Goal: Task Accomplishment & Management: Manage account settings

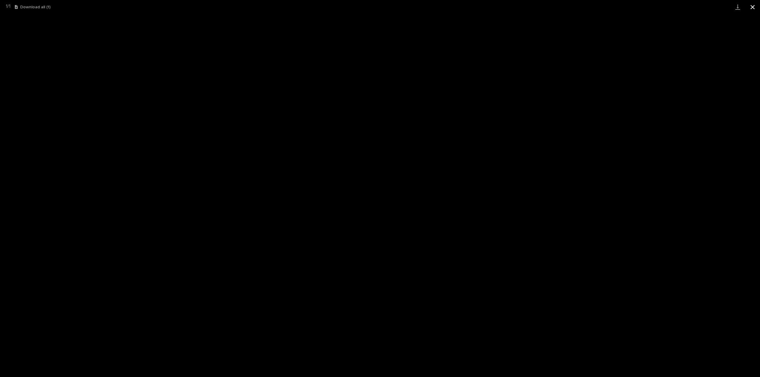
click at [753, 7] on button "Close gallery" at bounding box center [752, 7] width 15 height 14
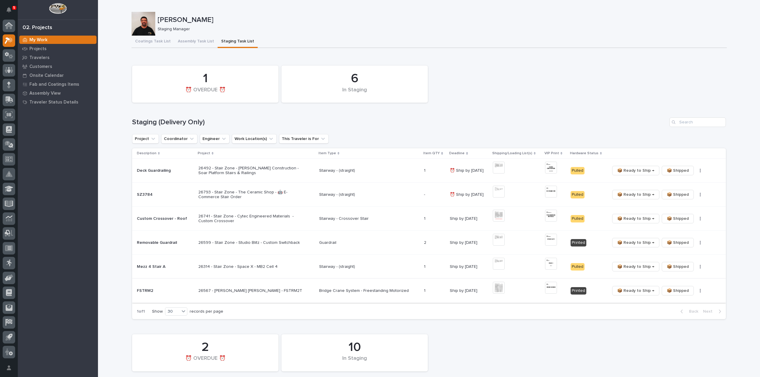
click at [494, 289] on img at bounding box center [499, 288] width 12 height 12
click at [77, 344] on div "My Work Projects Travelers Customers Onsite Calendar Fab and Coatings Items Ass…" at bounding box center [58, 206] width 80 height 342
click at [549, 85] on div "6 In Staging 1 ⏰ OVERDUE ⏰" at bounding box center [429, 84] width 600 height 43
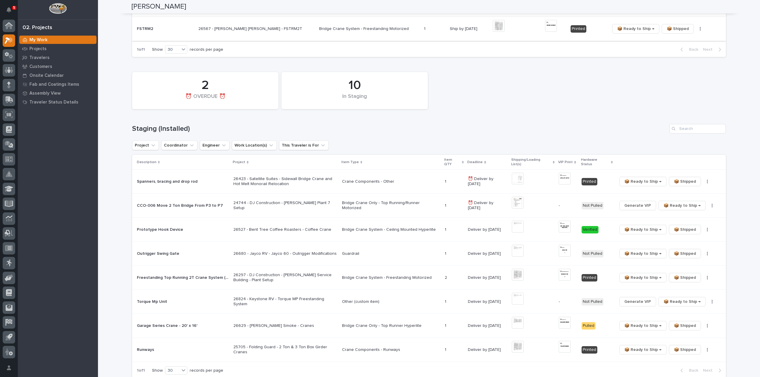
scroll to position [297, 0]
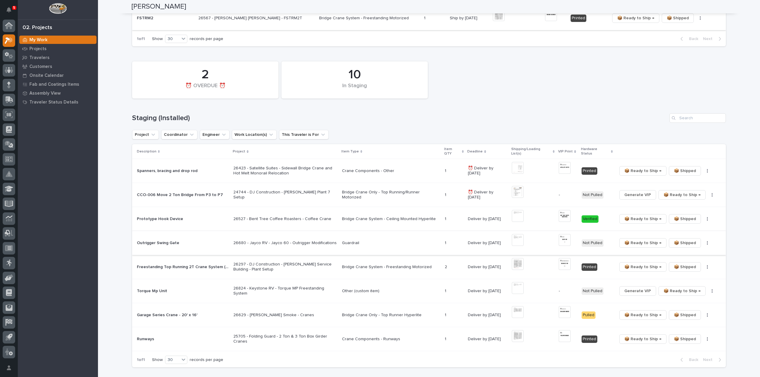
click at [516, 237] on img at bounding box center [518, 240] width 12 height 12
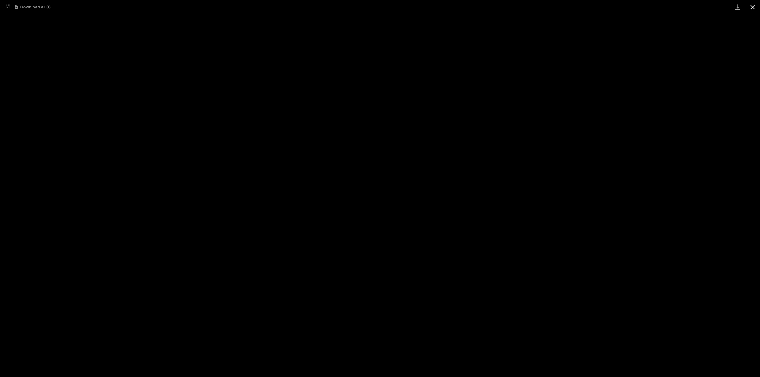
click at [751, 7] on button "Close gallery" at bounding box center [752, 7] width 15 height 14
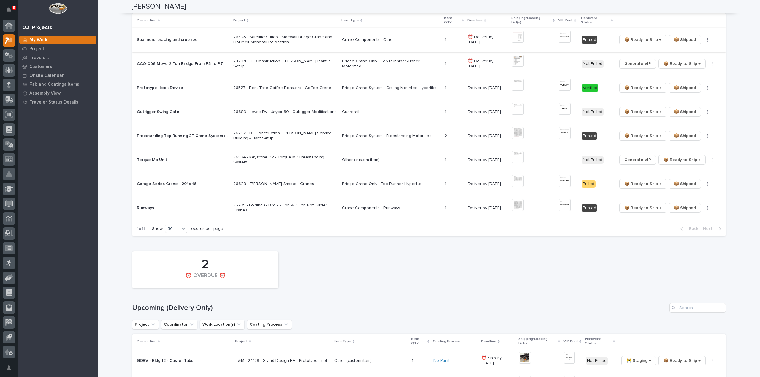
scroll to position [475, 0]
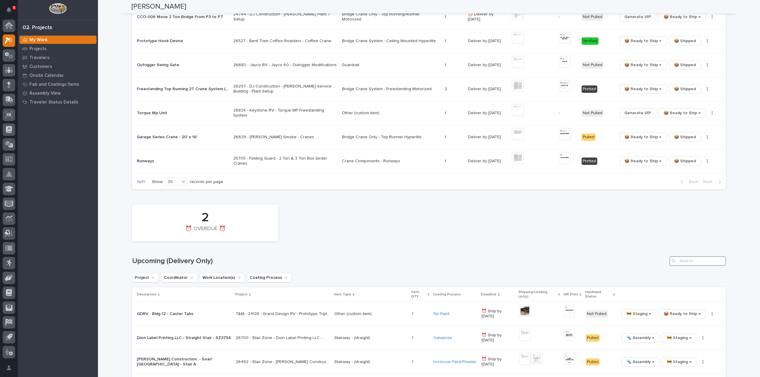
click at [708, 256] on input "Search" at bounding box center [697, 260] width 56 height 9
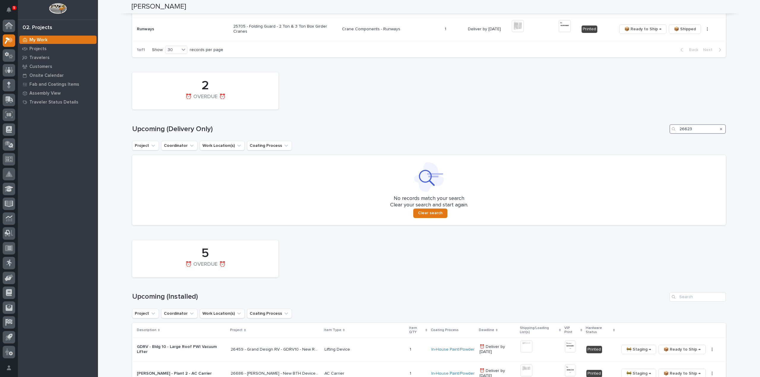
scroll to position [684, 0]
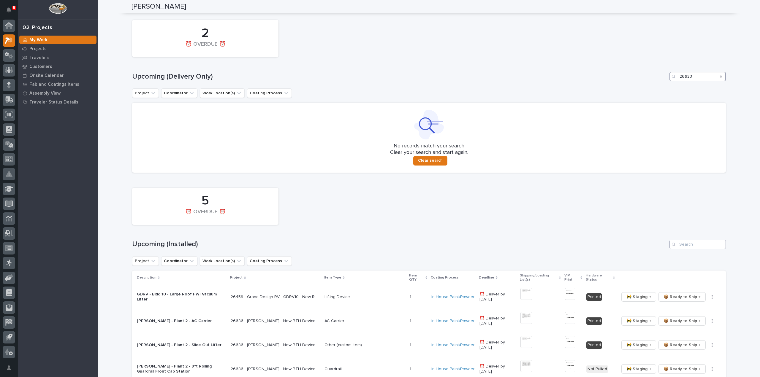
type input "26623"
click at [694, 241] on input "Search" at bounding box center [697, 244] width 56 height 9
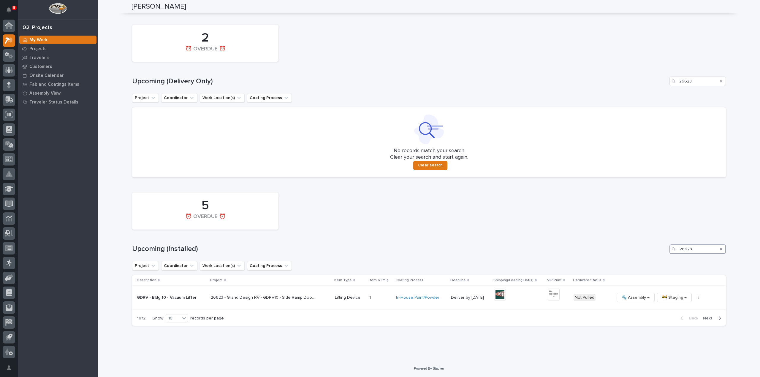
scroll to position [673, 0]
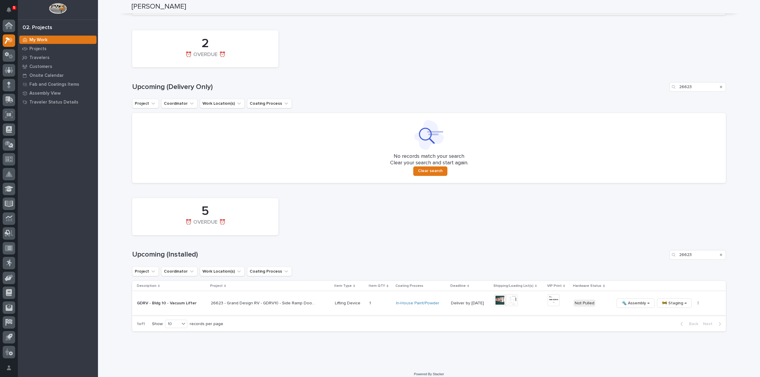
click at [499, 297] on img at bounding box center [500, 300] width 12 height 12
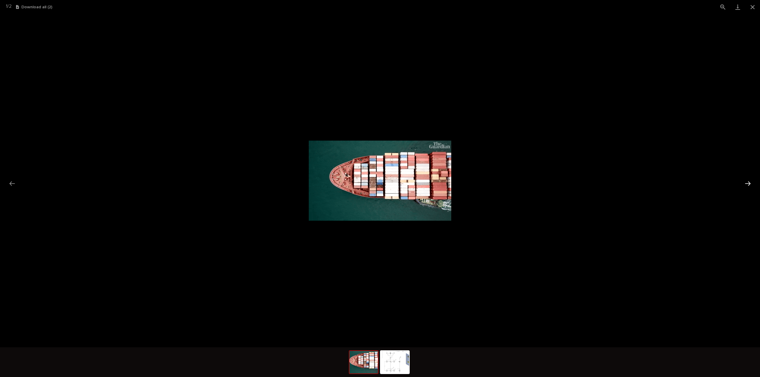
click at [746, 185] on button "Next slide" at bounding box center [747, 184] width 12 height 12
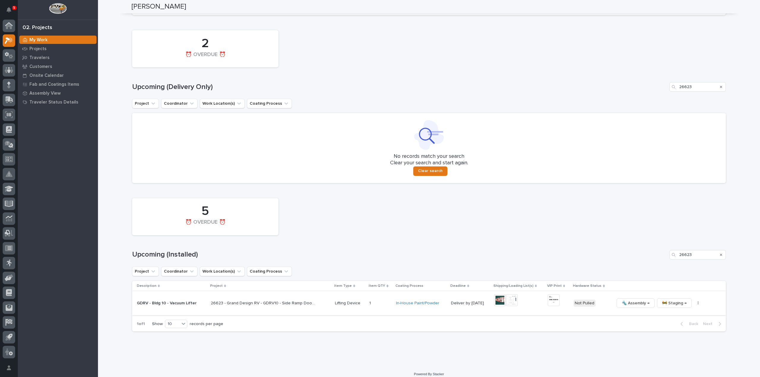
click at [511, 296] on img at bounding box center [512, 300] width 12 height 12
click at [550, 294] on img at bounding box center [554, 300] width 12 height 12
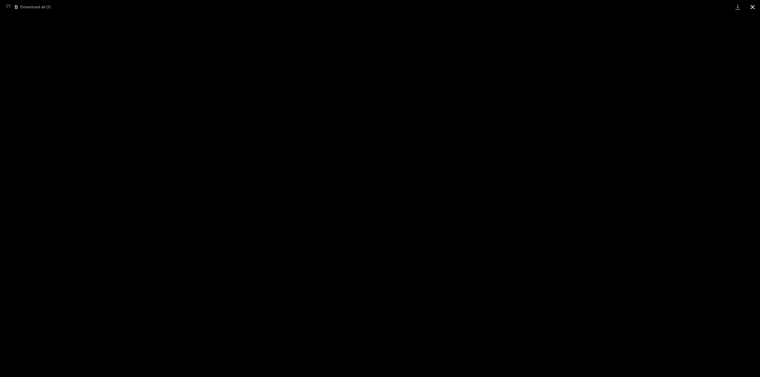
click at [753, 9] on button "Close gallery" at bounding box center [752, 7] width 15 height 14
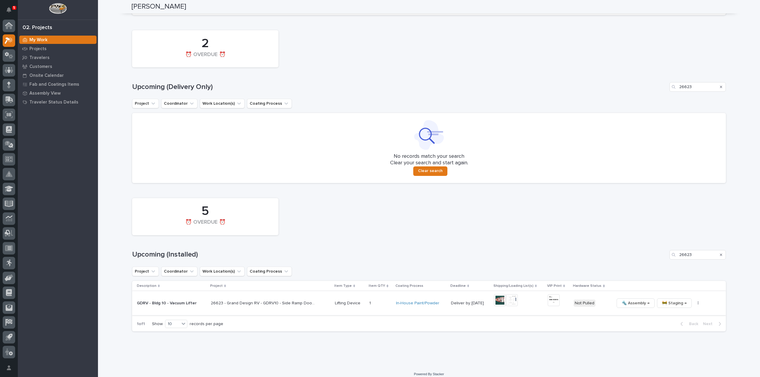
click at [698, 302] on icon "button" at bounding box center [698, 304] width 1 height 4
click at [675, 340] on span "🔩 Hardware" at bounding box center [669, 343] width 25 height 7
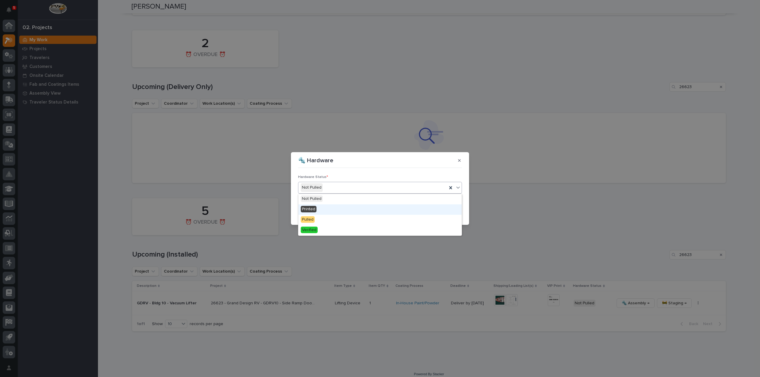
click at [310, 208] on span "Printed" at bounding box center [309, 209] width 16 height 7
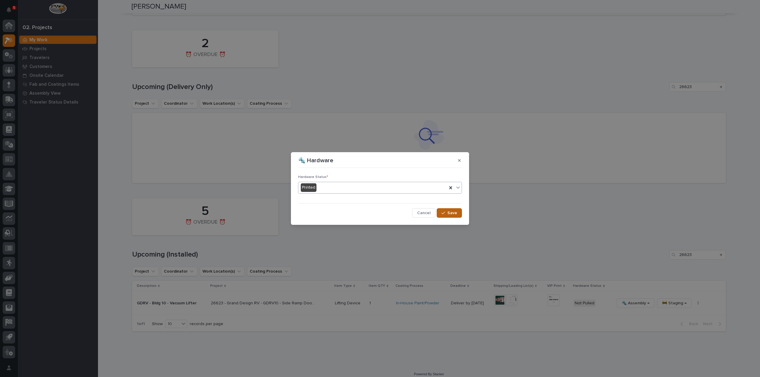
click at [444, 212] on icon "button" at bounding box center [443, 213] width 4 height 4
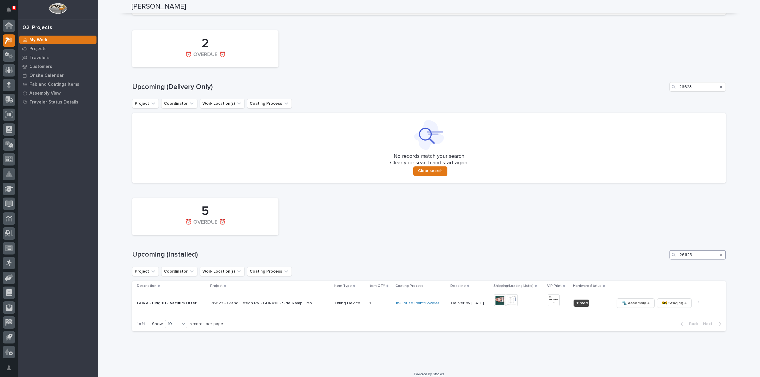
drag, startPoint x: 702, startPoint y: 250, endPoint x: 661, endPoint y: 251, distance: 40.7
click at [661, 251] on div "Upcoming (Installed) 26623" at bounding box center [429, 254] width 594 height 9
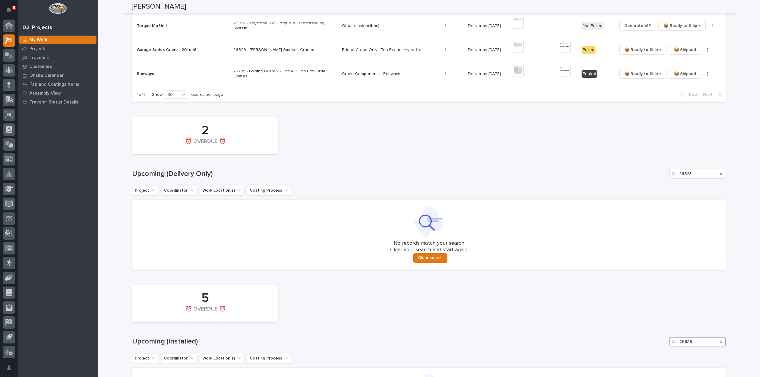
scroll to position [514, 0]
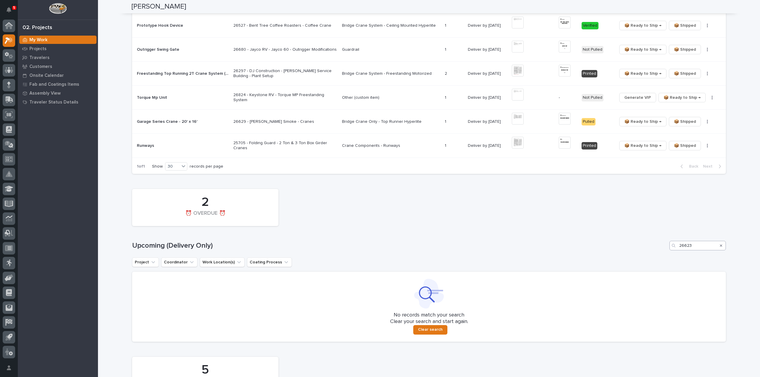
type input "26639"
drag, startPoint x: 692, startPoint y: 242, endPoint x: 660, endPoint y: 248, distance: 31.7
click at [660, 248] on div "2 ⏰ OVERDUE ⏰ Upcoming (Delivery Only) 26623 Project Coordinator Work Location(…" at bounding box center [429, 264] width 594 height 156
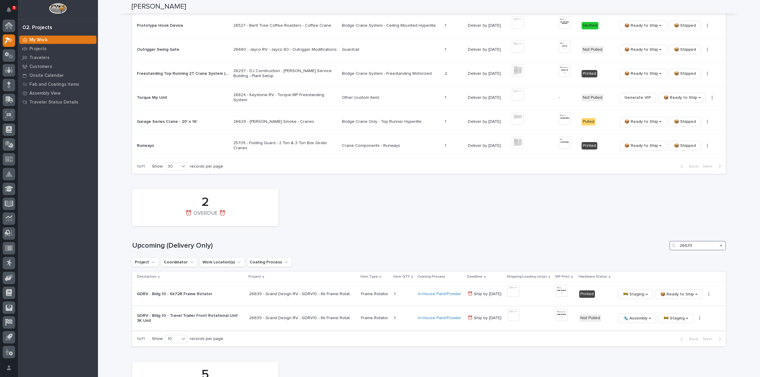
type input "26639"
click at [513, 309] on img at bounding box center [513, 315] width 12 height 12
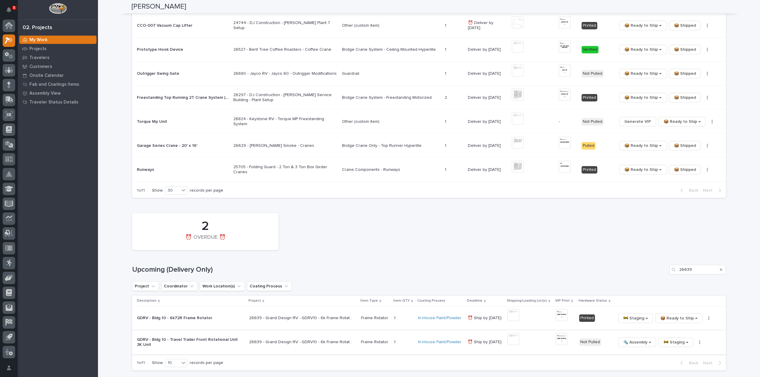
scroll to position [526, 0]
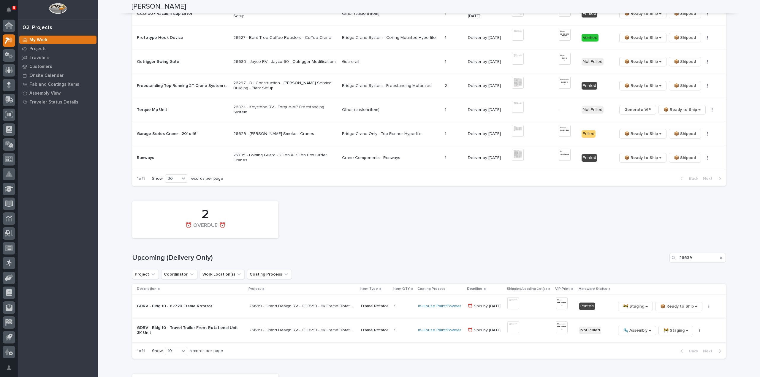
click at [513, 324] on img at bounding box center [513, 327] width 12 height 12
click at [515, 324] on img at bounding box center [513, 327] width 12 height 12
click at [562, 324] on img at bounding box center [562, 327] width 12 height 12
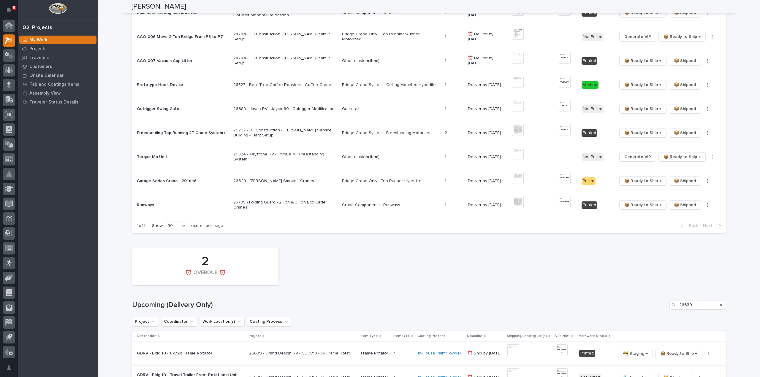
scroll to position [514, 0]
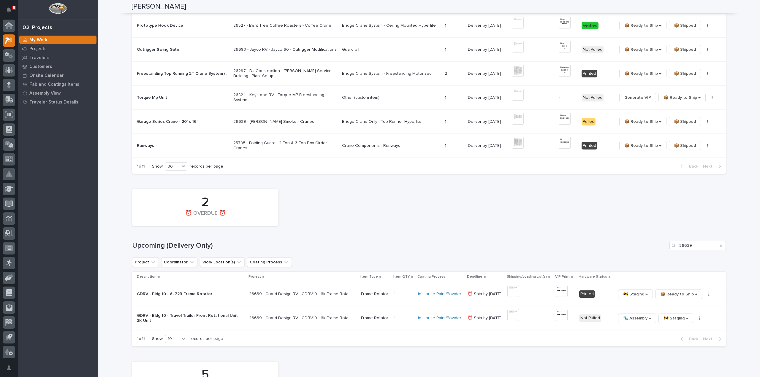
click at [321, 315] on p "26639 - Grand Design RV - GDRV10 - 6k Frame Rotation Unit" at bounding box center [301, 318] width 105 height 6
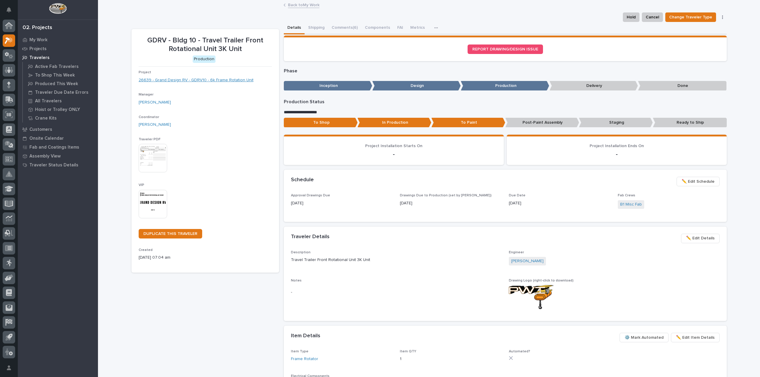
click at [188, 80] on link "26639 - Grand Design RV - GDRV10 - 6k Frame Rotation Unit" at bounding box center [196, 80] width 115 height 6
drag, startPoint x: 343, startPoint y: 29, endPoint x: 358, endPoint y: 34, distance: 15.9
click at [343, 29] on button "Comments (6)" at bounding box center [344, 28] width 33 height 12
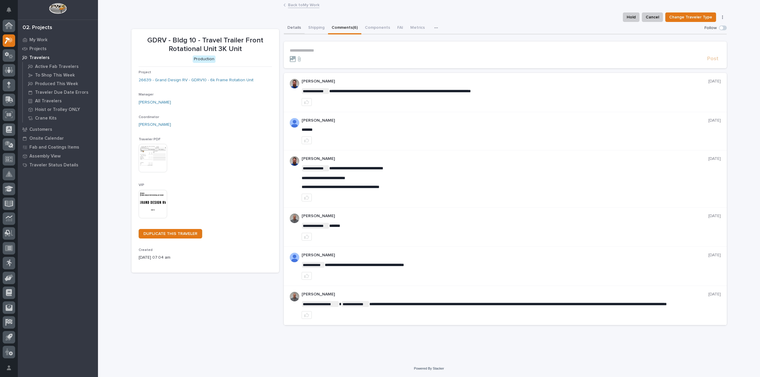
click at [295, 28] on button "Details" at bounding box center [294, 28] width 21 height 12
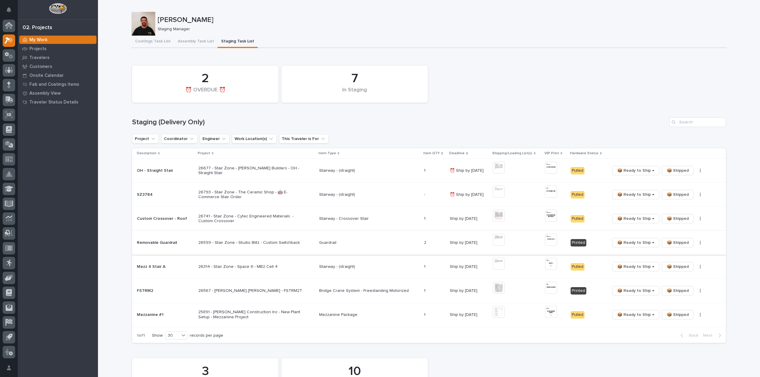
click at [499, 243] on img at bounding box center [499, 240] width 12 height 12
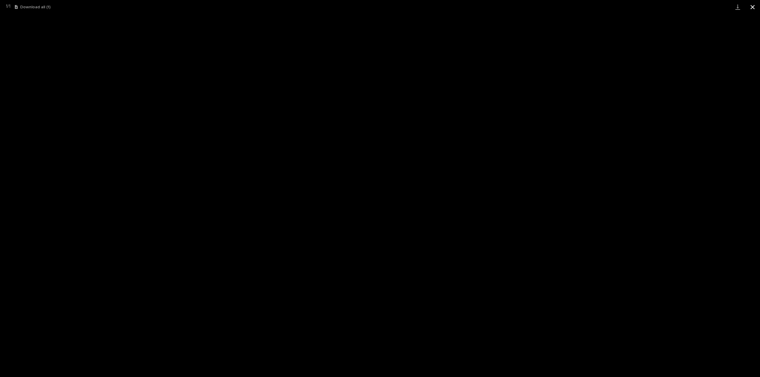
click at [754, 9] on button "Close gallery" at bounding box center [752, 7] width 15 height 14
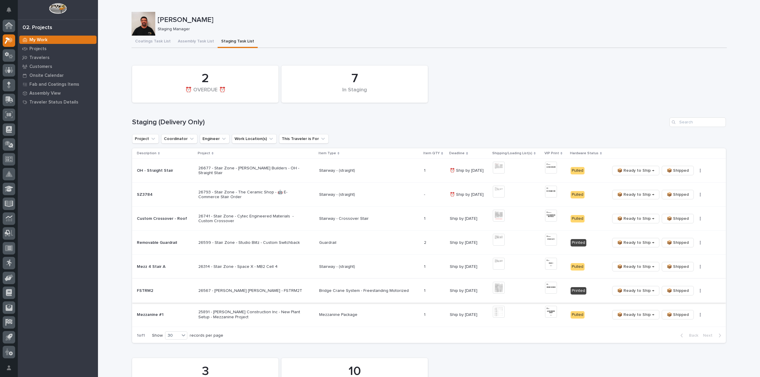
click at [497, 291] on img at bounding box center [499, 288] width 12 height 12
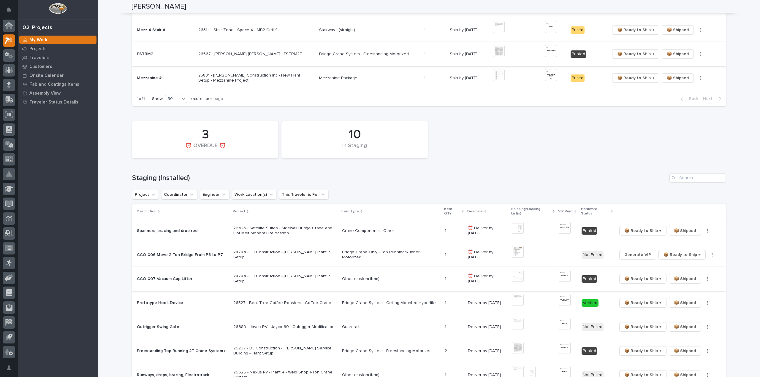
scroll to position [237, 0]
click at [689, 175] on input "Search" at bounding box center [697, 177] width 56 height 9
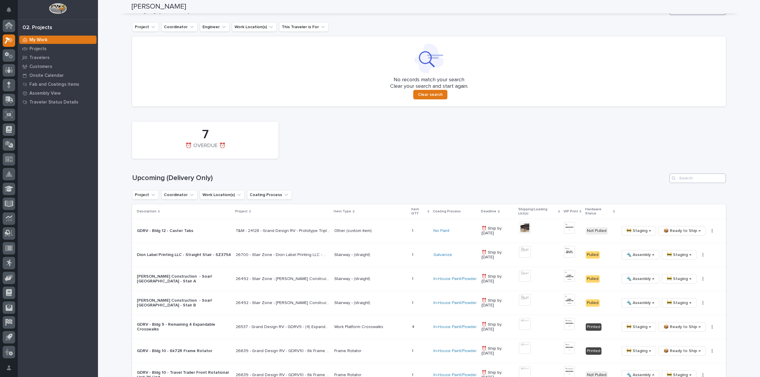
scroll to position [416, 0]
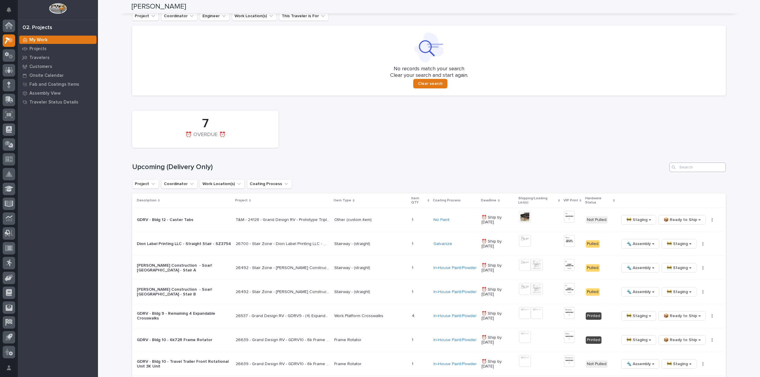
type input "26429"
click at [683, 168] on input "Search" at bounding box center [697, 167] width 56 height 9
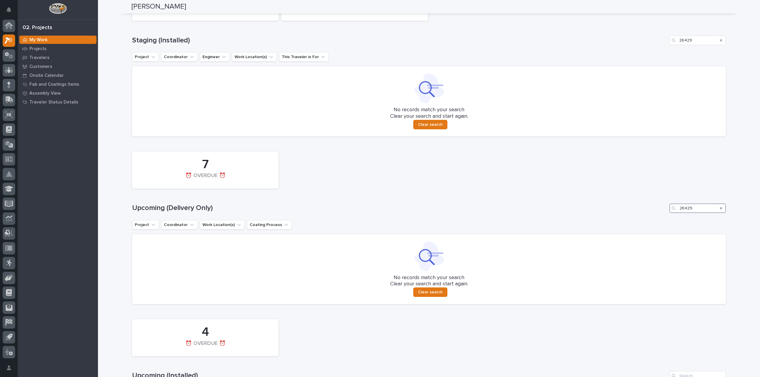
scroll to position [493, 0]
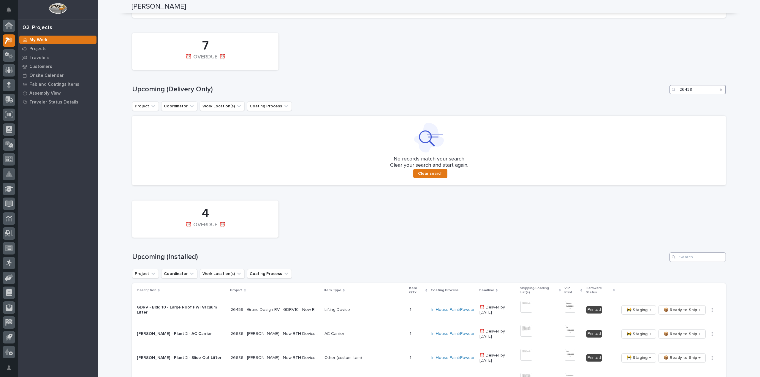
type input "26429"
click at [684, 259] on input "Search" at bounding box center [697, 257] width 56 height 9
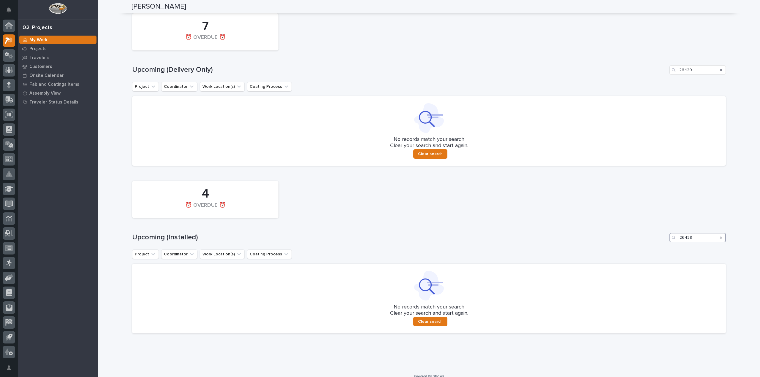
scroll to position [520, 0]
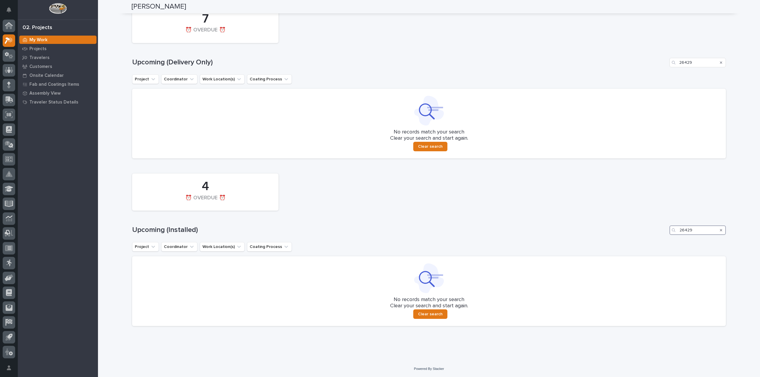
drag, startPoint x: 703, startPoint y: 232, endPoint x: 661, endPoint y: 239, distance: 42.2
click at [661, 239] on div "4 ⏰ OVERDUE ⏰ Upcoming (Installed) 26429 Project Coordinator Work Location(s) C…" at bounding box center [429, 249] width 594 height 156
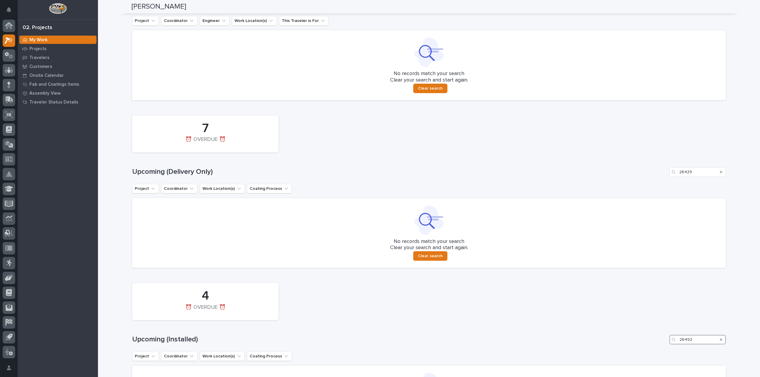
scroll to position [342, 0]
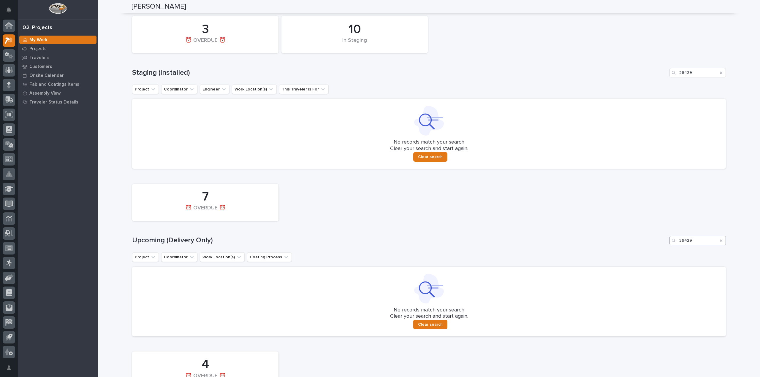
type input "26492"
drag, startPoint x: 696, startPoint y: 240, endPoint x: 671, endPoint y: 248, distance: 26.8
click at [671, 248] on div "7 ⏰ OVERDUE ⏰ Upcoming (Delivery Only) 26429 Project Coordinator Work Location(…" at bounding box center [429, 259] width 594 height 156
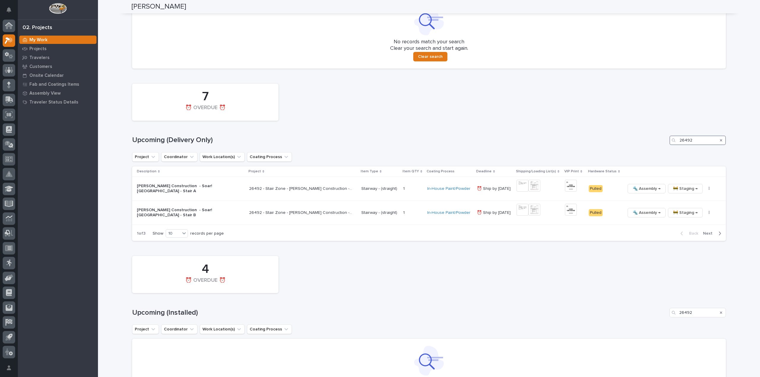
scroll to position [345, 0]
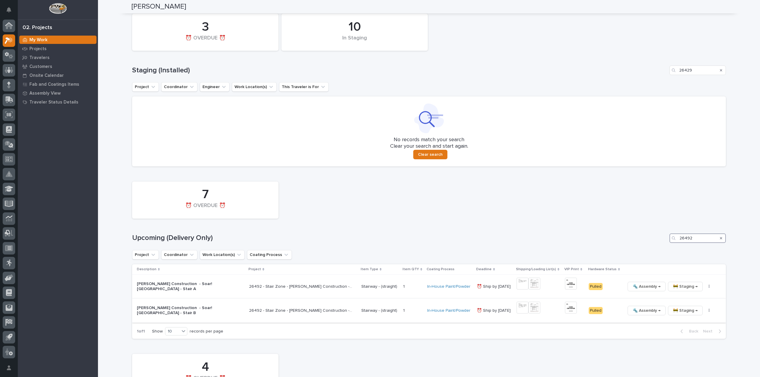
type input "26492"
click at [517, 310] on img at bounding box center [522, 308] width 12 height 12
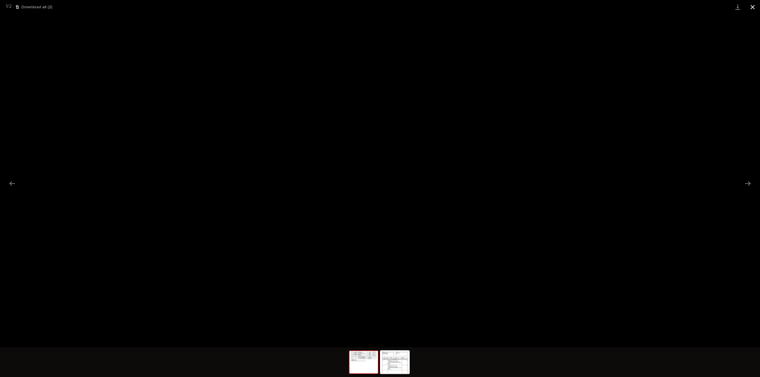
click at [753, 8] on button "Close gallery" at bounding box center [752, 7] width 15 height 14
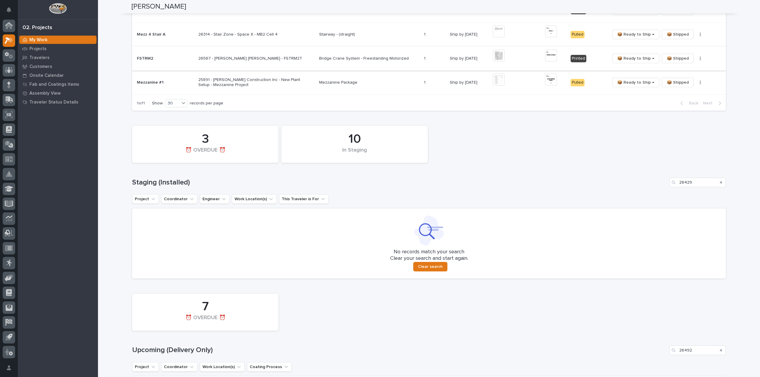
scroll to position [226, 0]
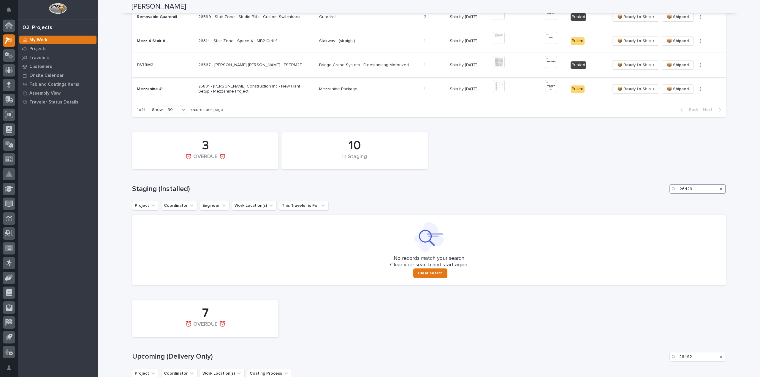
drag, startPoint x: 693, startPoint y: 189, endPoint x: 679, endPoint y: 196, distance: 16.5
click at [679, 196] on div "10 In Staging 3 ⏰ OVERDUE ⏰ Staging (Installed) 26429 Project Coordinator Engin…" at bounding box center [429, 207] width 594 height 156
type input "26492"
click at [720, 188] on icon "Search" at bounding box center [721, 189] width 2 height 4
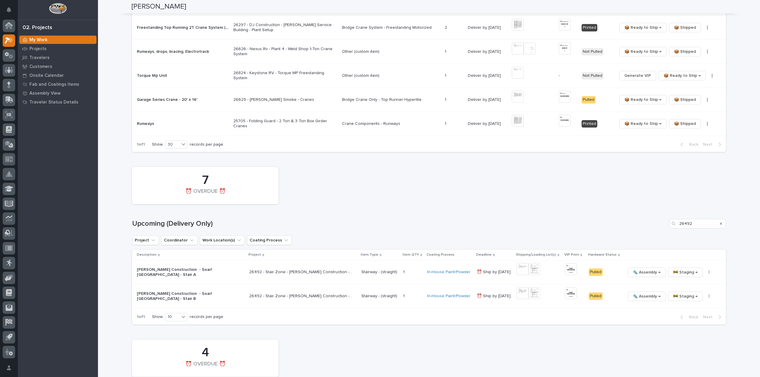
scroll to position [621, 0]
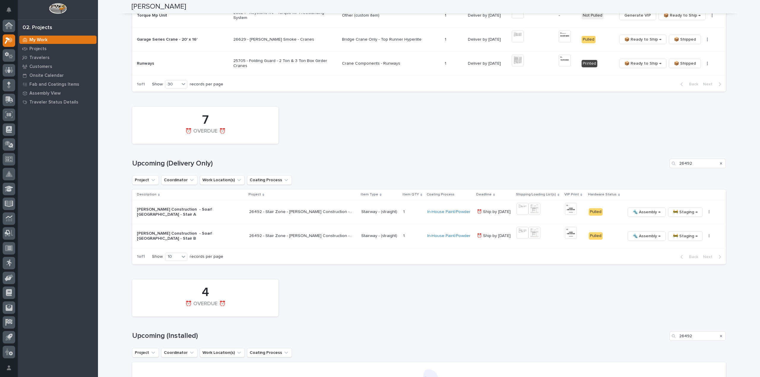
click at [720, 163] on icon "Search" at bounding box center [721, 164] width 2 height 2
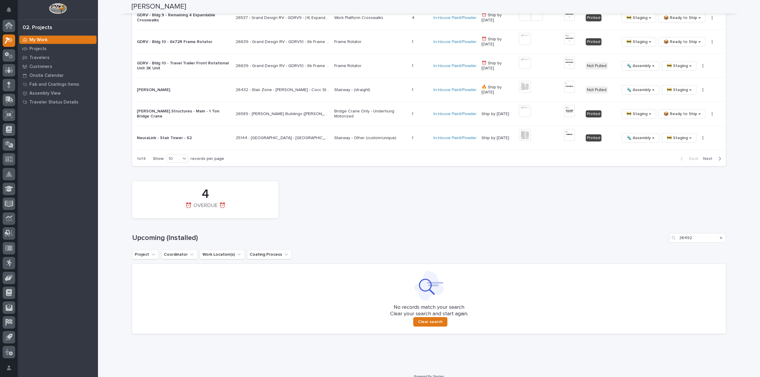
scroll to position [917, 0]
click at [720, 235] on icon "Search" at bounding box center [721, 237] width 2 height 4
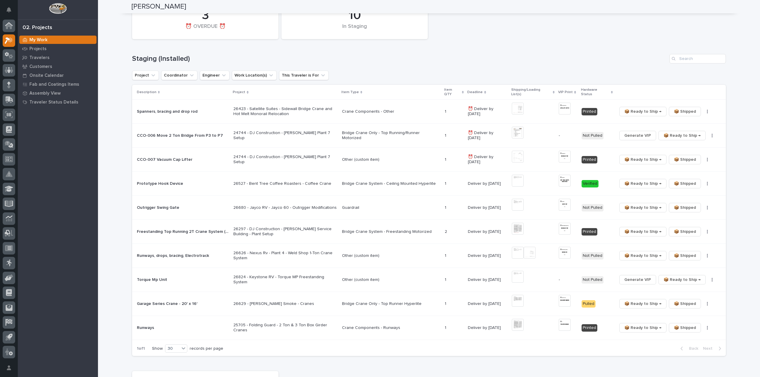
scroll to position [416, 0]
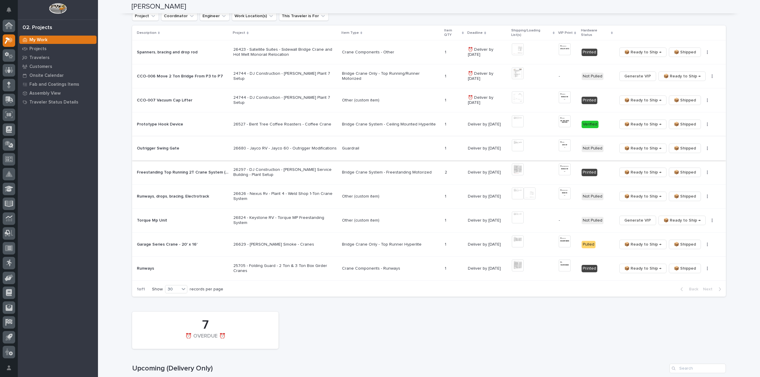
click at [516, 141] on img at bounding box center [518, 146] width 12 height 12
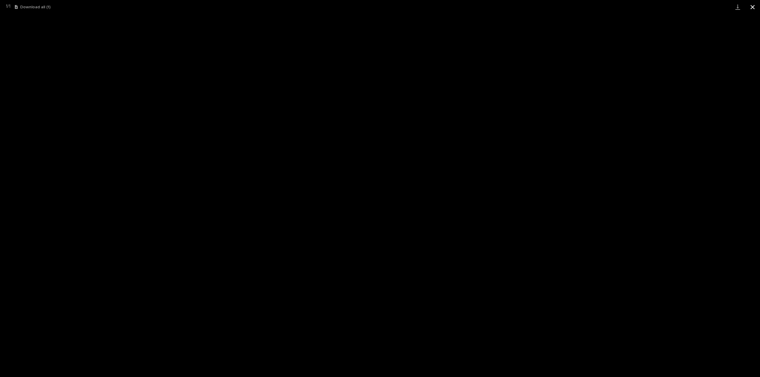
click at [752, 9] on button "Close gallery" at bounding box center [752, 7] width 15 height 14
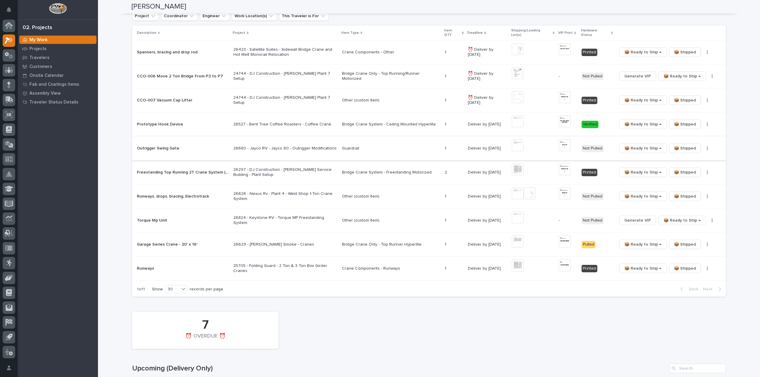
click at [565, 141] on img at bounding box center [565, 146] width 12 height 12
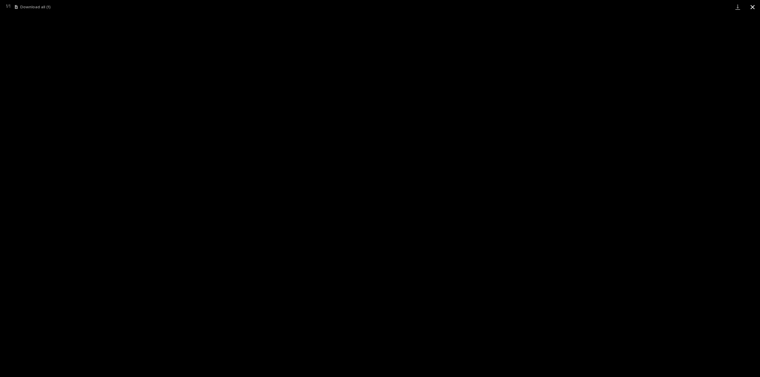
click at [752, 6] on button "Close gallery" at bounding box center [752, 7] width 15 height 14
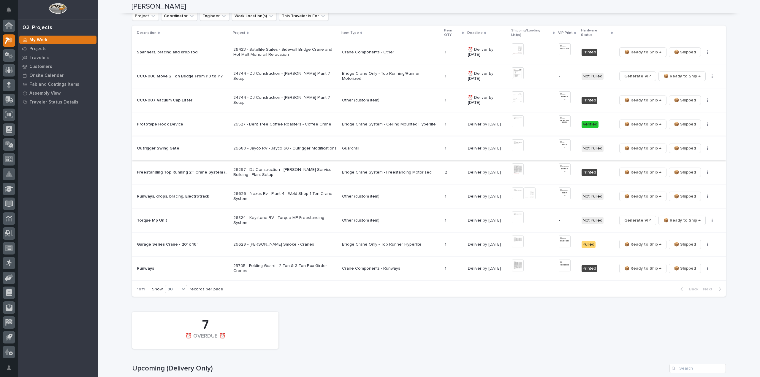
click at [703, 146] on button "button" at bounding box center [707, 148] width 8 height 4
click at [690, 166] on span "🔩 Hardware" at bounding box center [684, 164] width 25 height 7
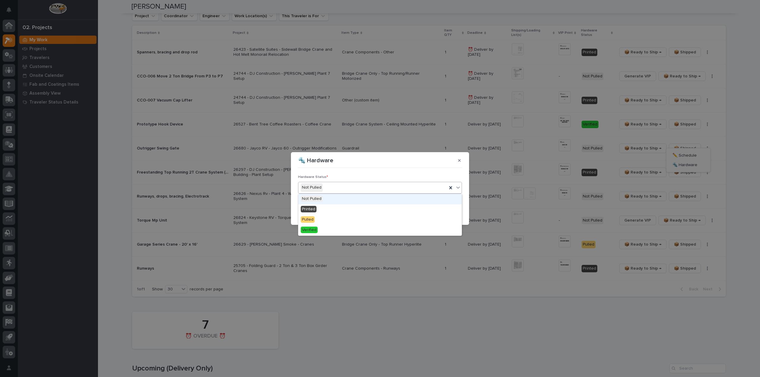
click at [366, 187] on div "Not Pulled" at bounding box center [372, 188] width 149 height 10
drag, startPoint x: 356, startPoint y: 211, endPoint x: 374, endPoint y: 210, distance: 17.9
click at [359, 211] on div "Printed" at bounding box center [379, 210] width 163 height 10
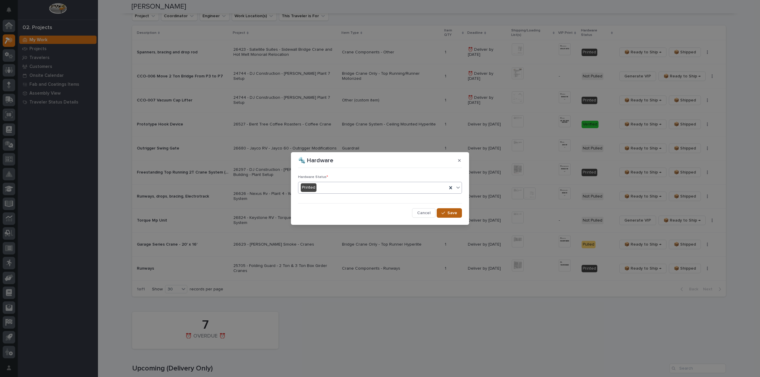
click at [459, 214] on button "Save" at bounding box center [449, 212] width 25 height 9
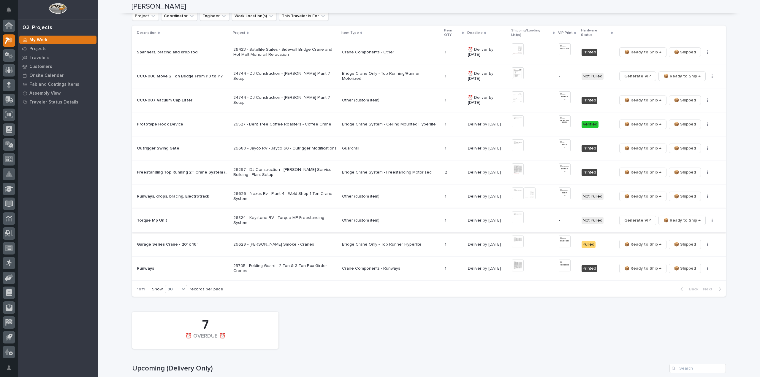
click at [518, 214] on img at bounding box center [518, 218] width 12 height 12
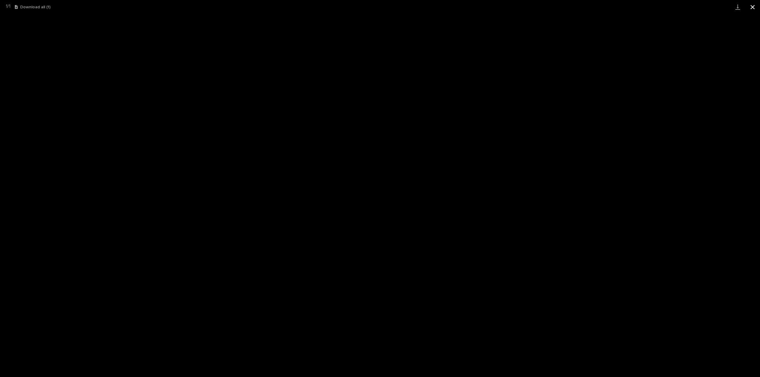
click at [751, 7] on button "Close gallery" at bounding box center [752, 7] width 15 height 14
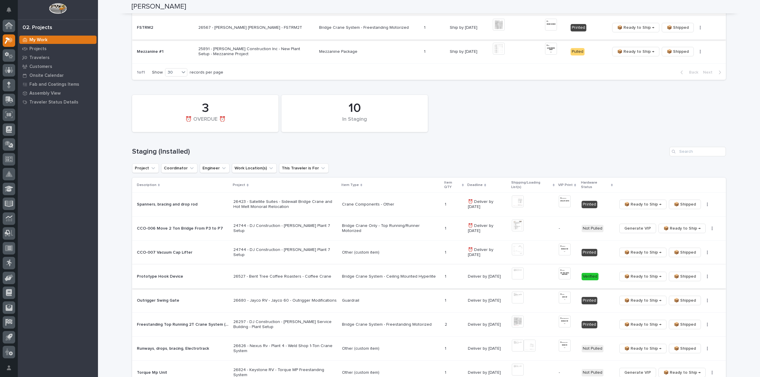
scroll to position [297, 0]
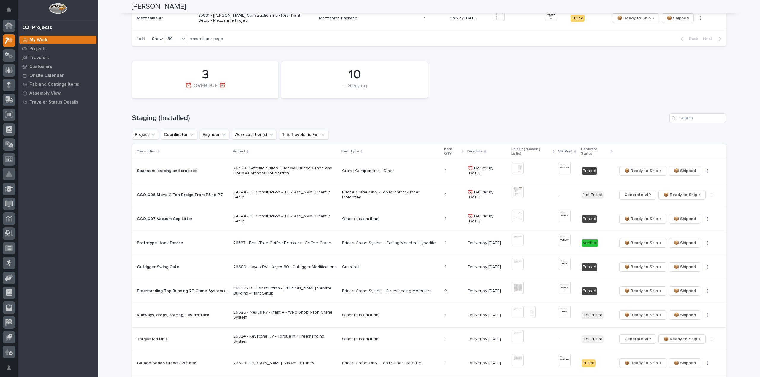
click at [516, 307] on img at bounding box center [518, 312] width 12 height 12
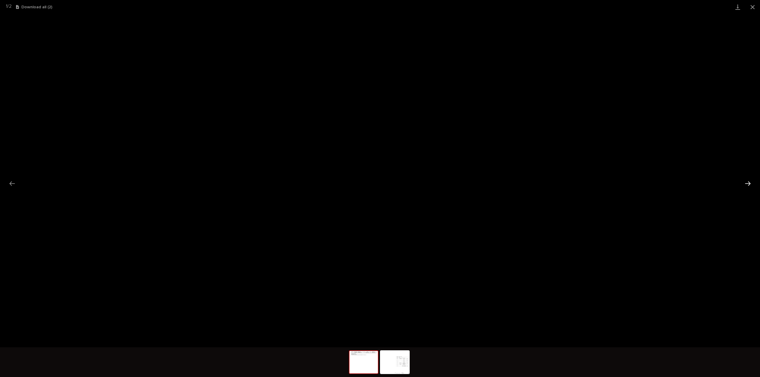
click at [746, 185] on button "Next slide" at bounding box center [747, 184] width 12 height 12
click at [753, 4] on button "Close gallery" at bounding box center [752, 7] width 15 height 14
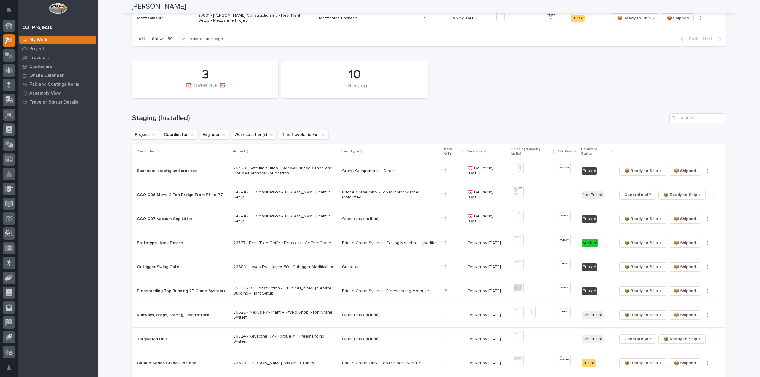
click at [564, 308] on img at bounding box center [565, 312] width 12 height 12
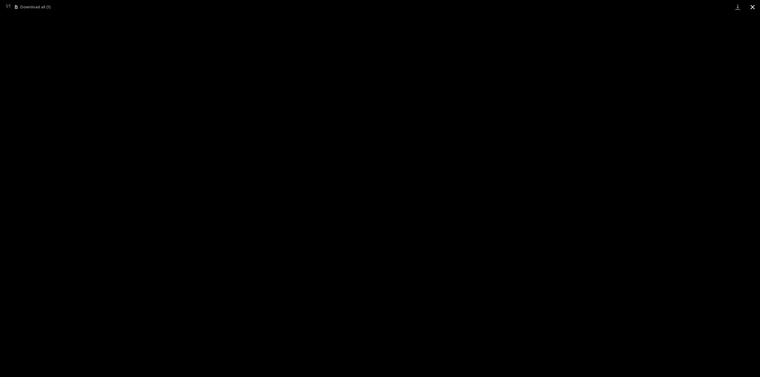
click at [755, 8] on button "Close gallery" at bounding box center [752, 7] width 15 height 14
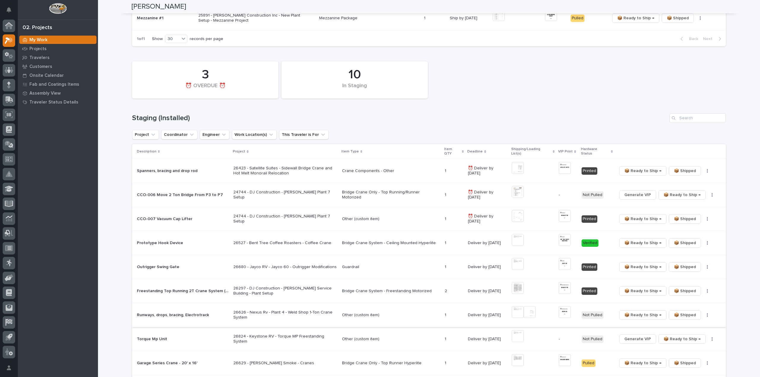
click at [707, 313] on icon "button" at bounding box center [707, 315] width 1 height 4
click at [679, 331] on span "🔩 Hardware" at bounding box center [684, 331] width 25 height 7
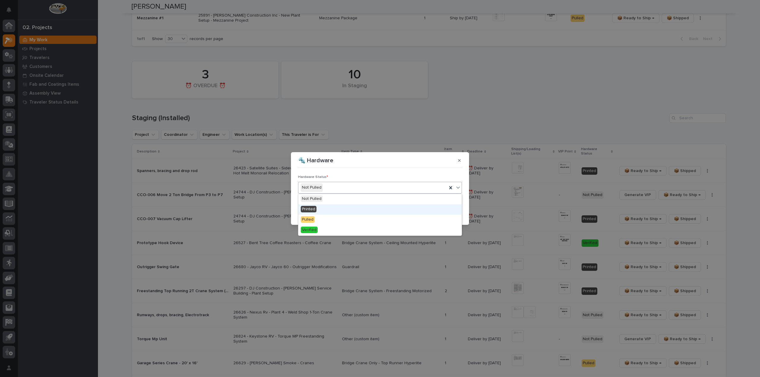
click at [312, 211] on span "Printed" at bounding box center [309, 209] width 16 height 7
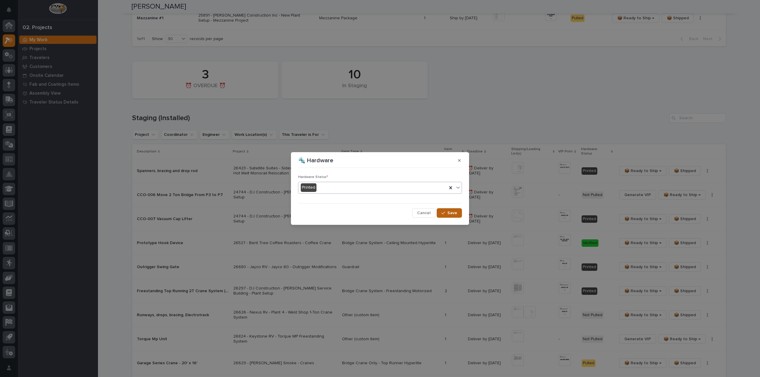
click at [454, 213] on span "Save" at bounding box center [452, 212] width 10 height 5
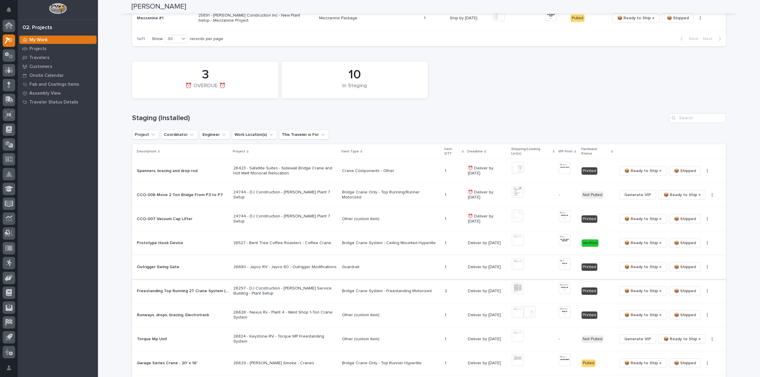
scroll to position [356, 0]
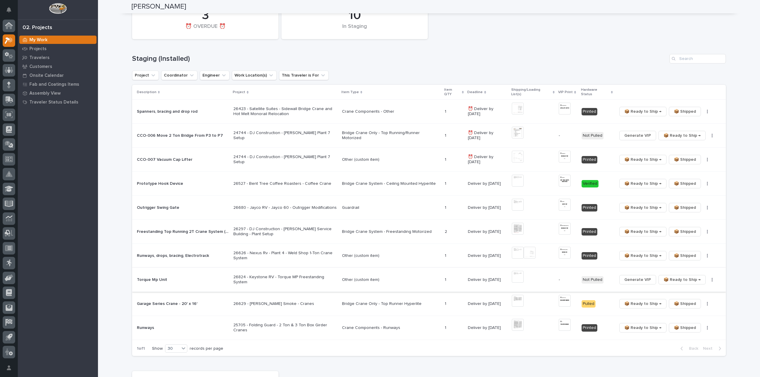
click at [517, 276] on img at bounding box center [518, 277] width 12 height 12
click at [520, 272] on img at bounding box center [518, 277] width 12 height 12
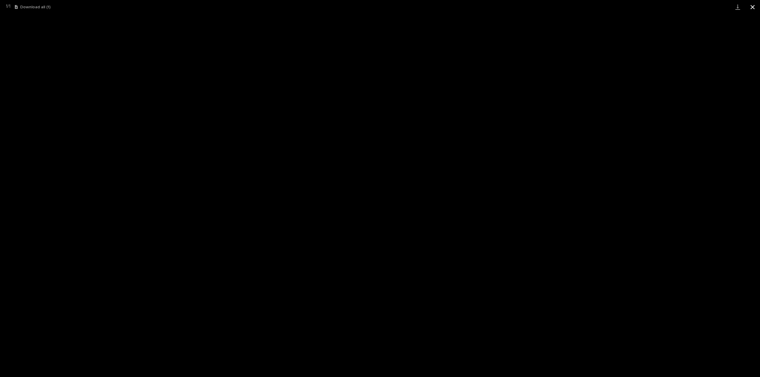
click at [753, 6] on button "Close gallery" at bounding box center [752, 7] width 15 height 14
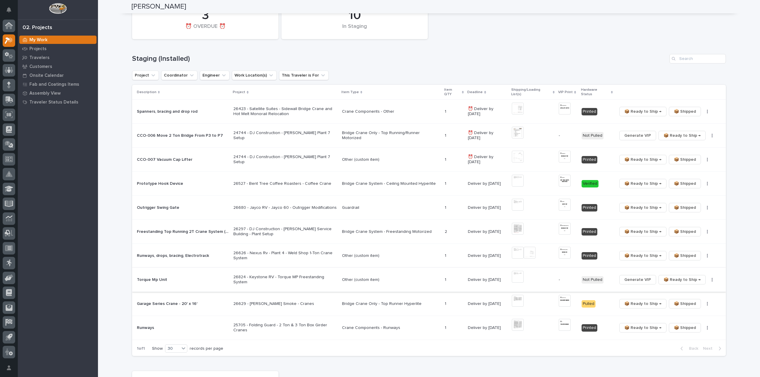
click at [642, 276] on span "Generate VIP" at bounding box center [637, 279] width 27 height 7
click at [565, 273] on img at bounding box center [565, 277] width 12 height 12
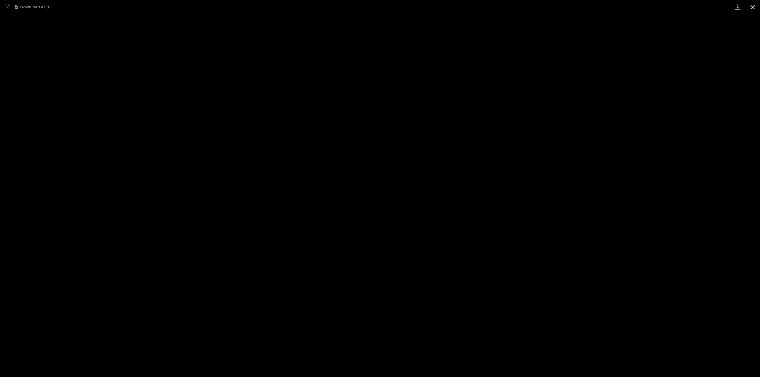
click at [750, 7] on button "Close gallery" at bounding box center [752, 7] width 15 height 14
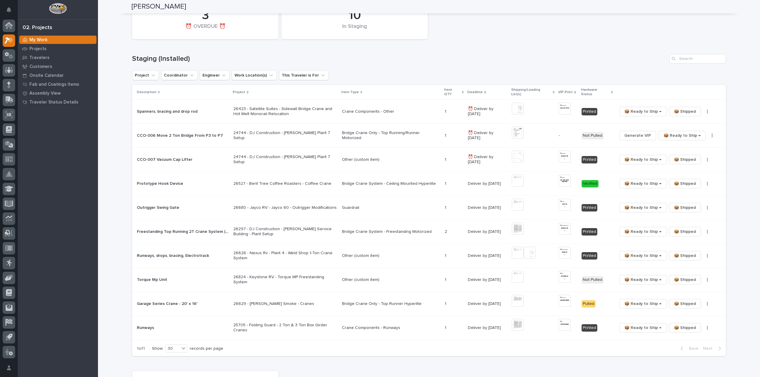
click at [705, 278] on button "button" at bounding box center [707, 280] width 8 height 4
click at [690, 296] on span "🔩 Hardware" at bounding box center [684, 296] width 25 height 7
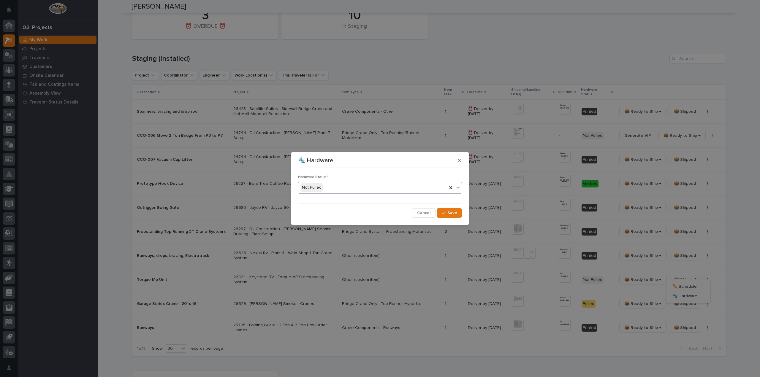
click at [323, 187] on input "text" at bounding box center [323, 187] width 1 height 5
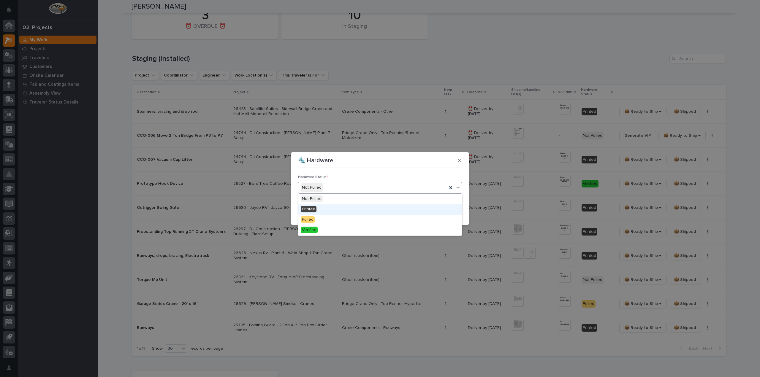
click at [321, 209] on div "Printed" at bounding box center [379, 210] width 163 height 10
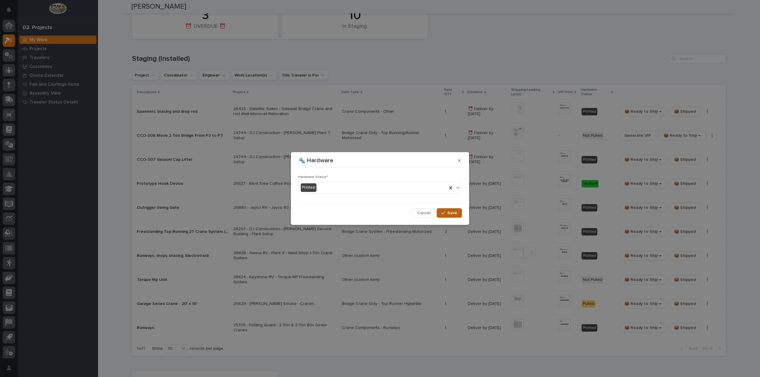
click at [453, 214] on span "Save" at bounding box center [452, 212] width 10 height 5
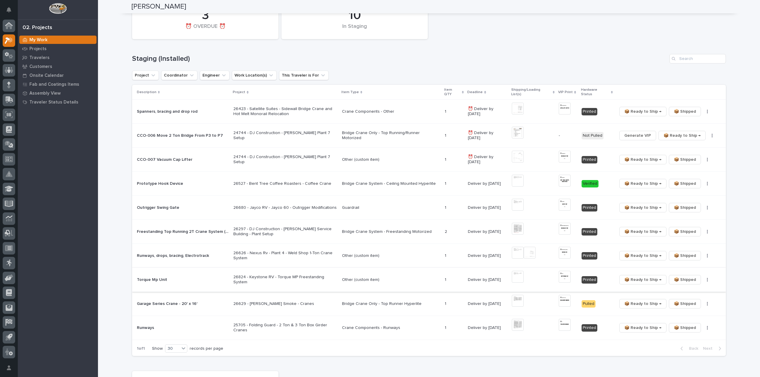
scroll to position [416, 0]
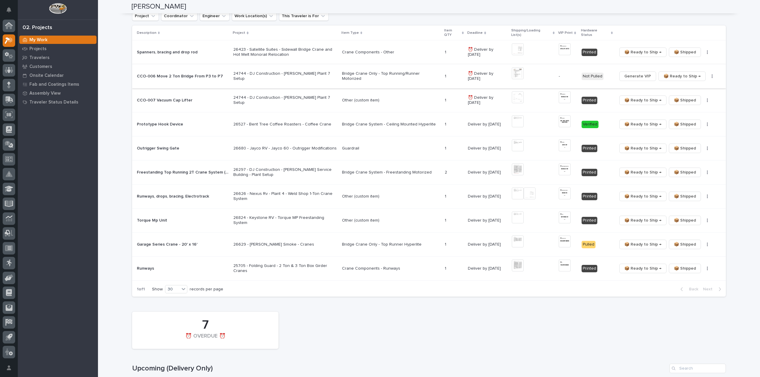
click at [646, 73] on span "Generate VIP" at bounding box center [637, 76] width 27 height 7
click at [517, 69] on img at bounding box center [518, 73] width 12 height 12
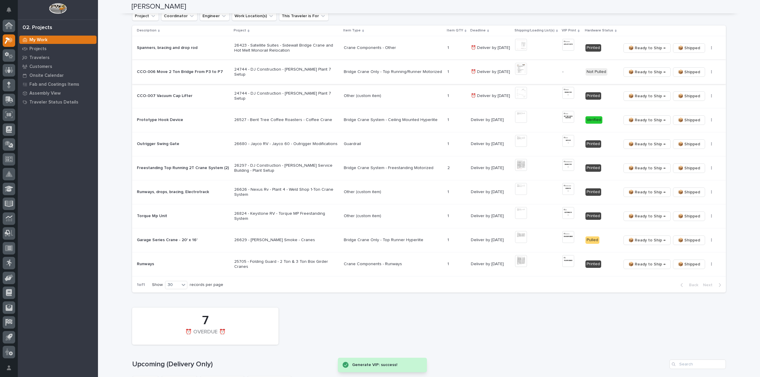
click at [517, 69] on img at bounding box center [521, 69] width 12 height 12
click at [566, 69] on img at bounding box center [568, 69] width 12 height 12
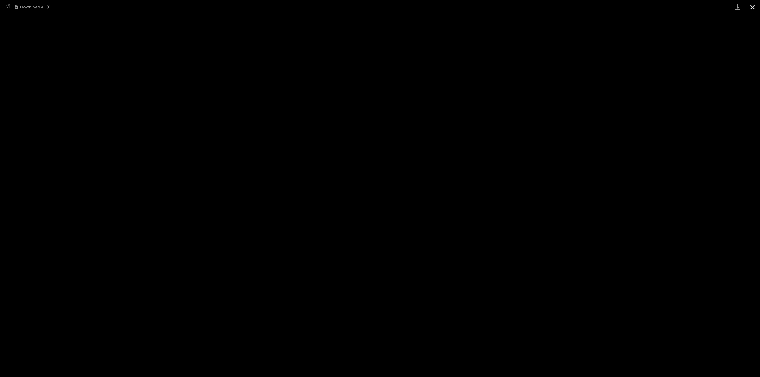
drag, startPoint x: 753, startPoint y: 7, endPoint x: 749, endPoint y: 12, distance: 6.3
click at [753, 7] on button "Close gallery" at bounding box center [752, 7] width 15 height 14
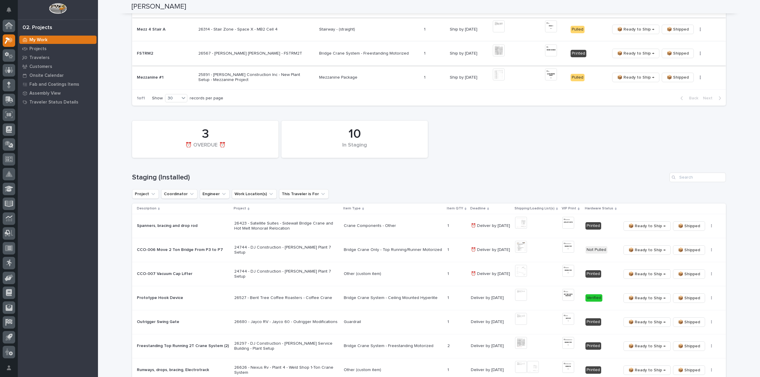
scroll to position [297, 0]
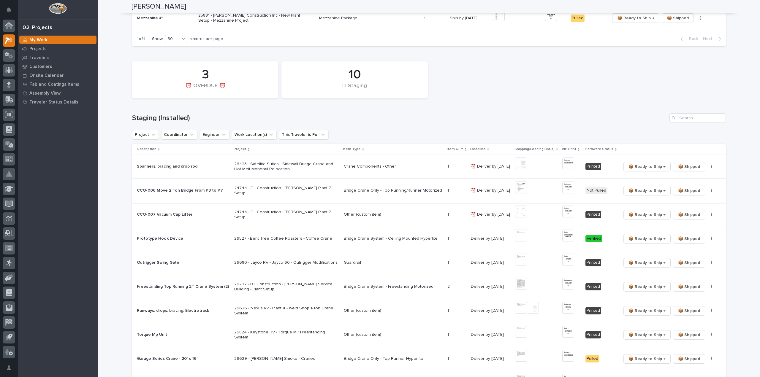
click at [707, 191] on button "button" at bounding box center [711, 191] width 8 height 4
click at [695, 212] on span "🔩 Hardware" at bounding box center [686, 211] width 25 height 7
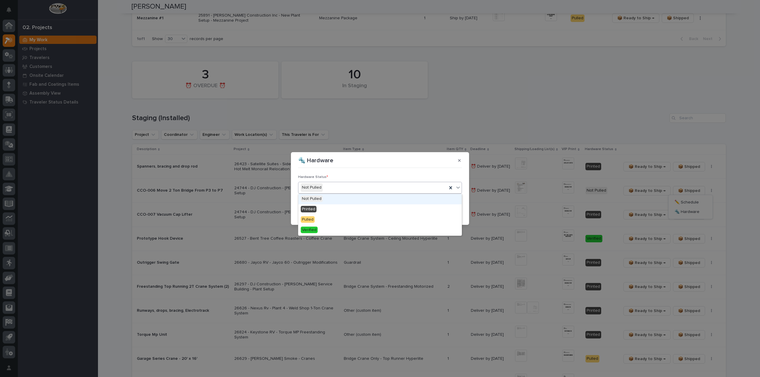
drag, startPoint x: 364, startPoint y: 188, endPoint x: 360, endPoint y: 199, distance: 10.9
click at [364, 190] on div "Not Pulled" at bounding box center [372, 188] width 149 height 10
click at [350, 230] on div "Verified" at bounding box center [379, 230] width 163 height 10
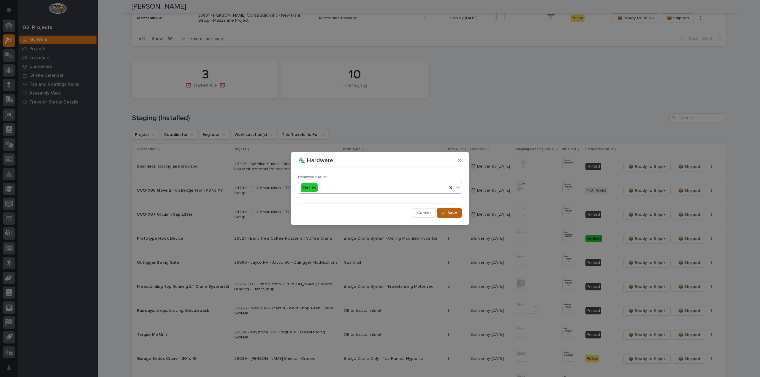
click at [458, 215] on button "Save" at bounding box center [449, 212] width 25 height 9
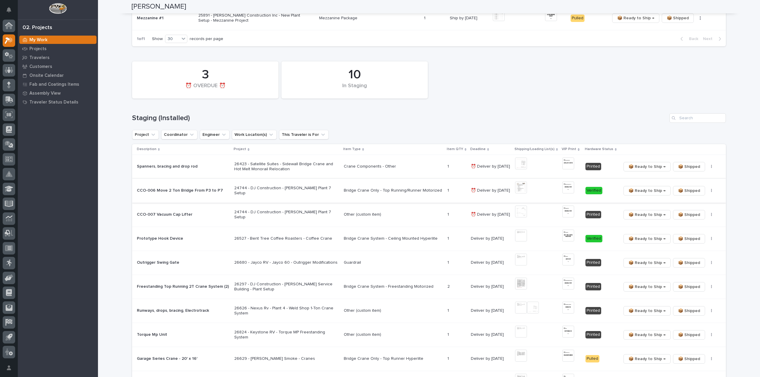
click at [651, 191] on span "📦 Ready to Ship →" at bounding box center [646, 190] width 37 height 7
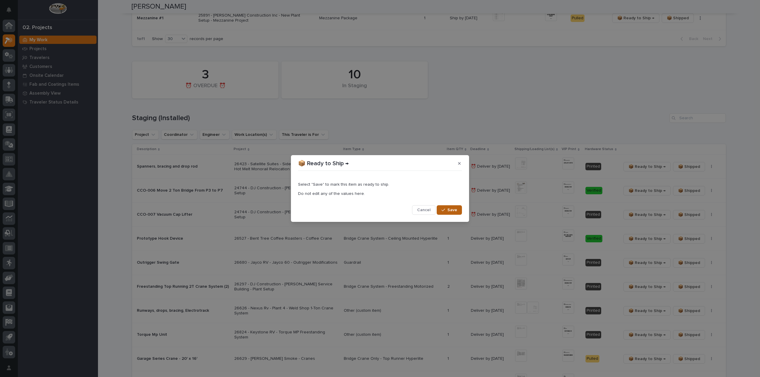
click at [448, 209] on span "Save" at bounding box center [452, 209] width 10 height 5
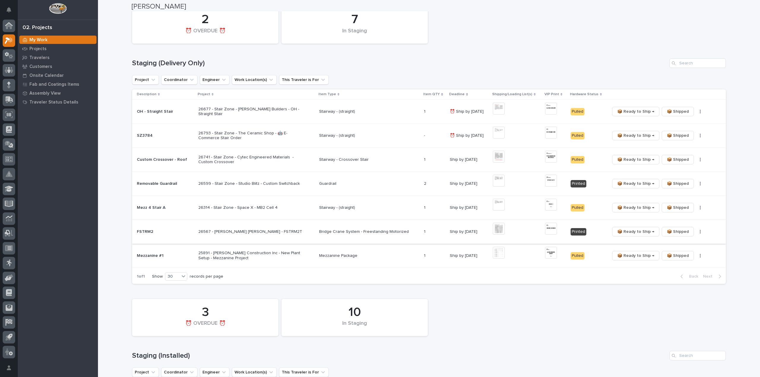
scroll to position [0, 0]
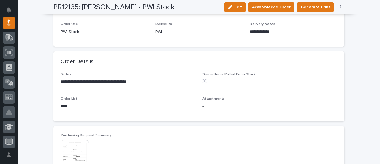
scroll to position [356, 0]
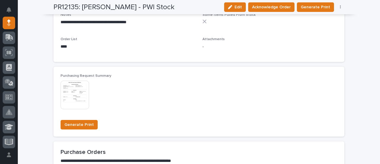
click at [75, 100] on img at bounding box center [75, 94] width 28 height 28
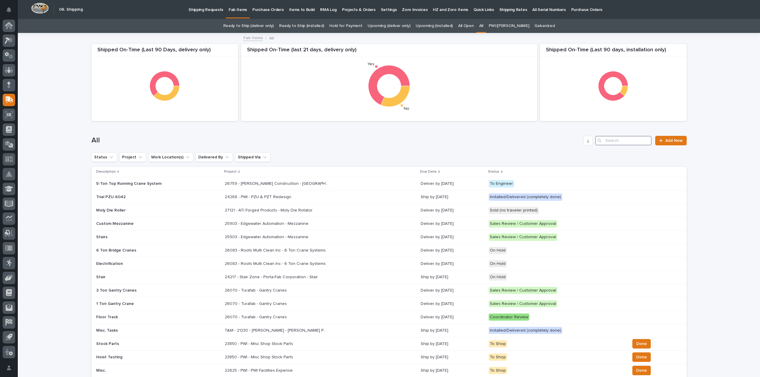
click at [610, 139] on input "Search" at bounding box center [623, 140] width 56 height 9
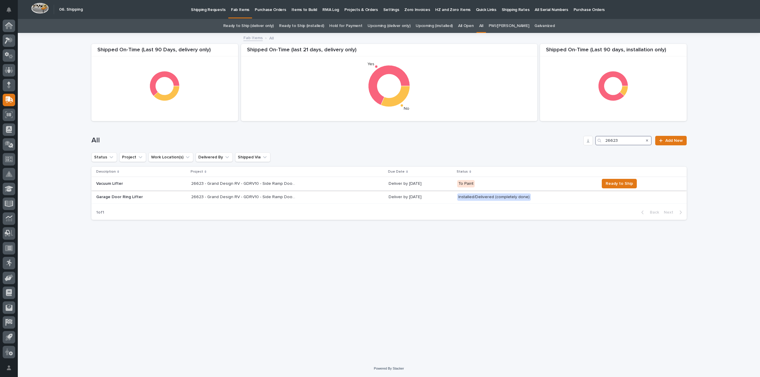
type input "26623"
click at [208, 184] on p "26623 - Grand Design RV - GDRV10 - Side Ramp Door, Hoop" at bounding box center [243, 183] width 105 height 6
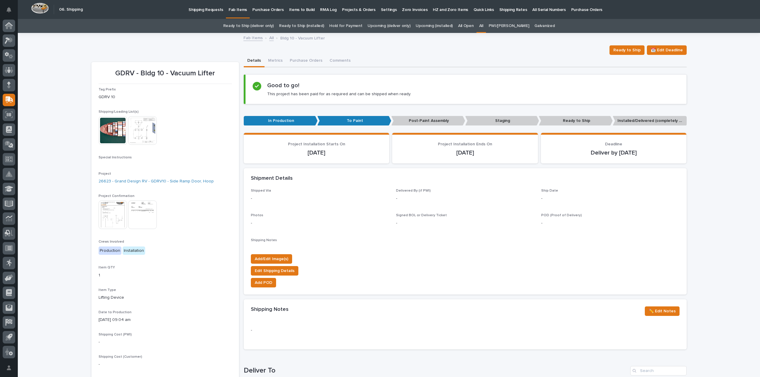
click at [146, 214] on img at bounding box center [142, 215] width 28 height 28
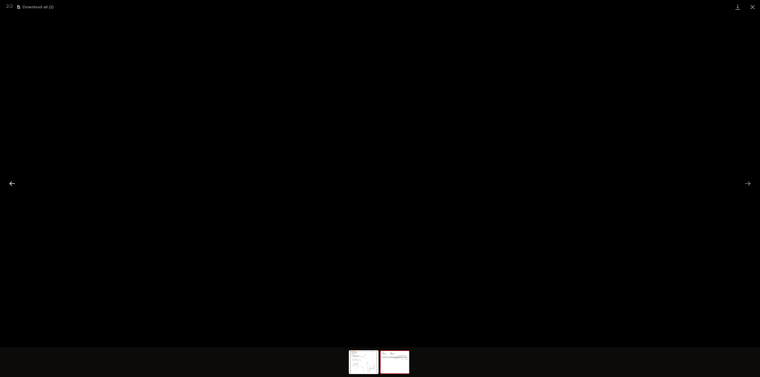
click at [12, 185] on button "Previous slide" at bounding box center [12, 184] width 12 height 12
click at [751, 7] on button "Close gallery" at bounding box center [752, 7] width 15 height 14
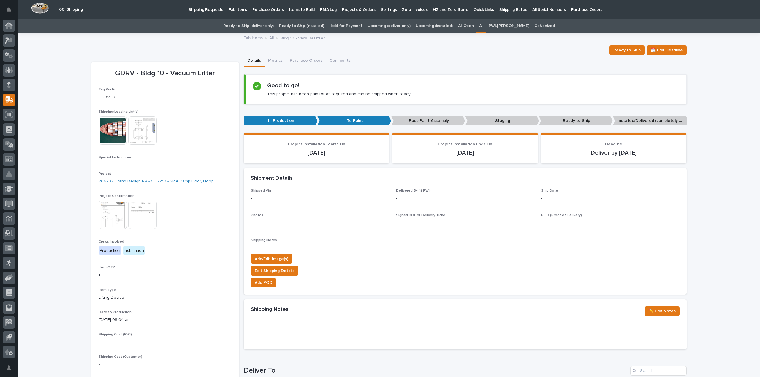
click at [145, 136] on img at bounding box center [142, 130] width 28 height 28
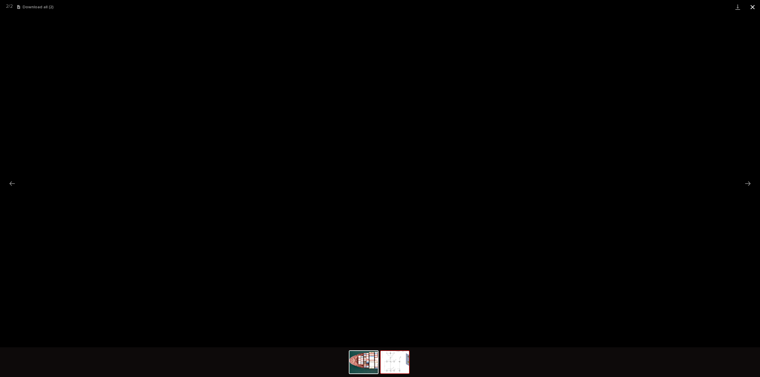
click at [754, 7] on button "Close gallery" at bounding box center [752, 7] width 15 height 14
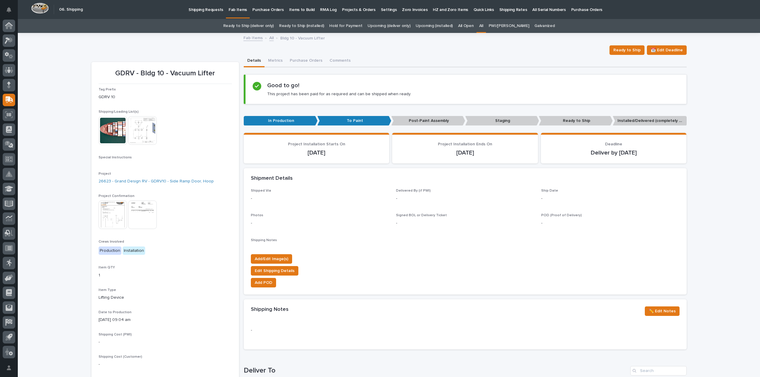
click at [149, 135] on img at bounding box center [142, 130] width 28 height 28
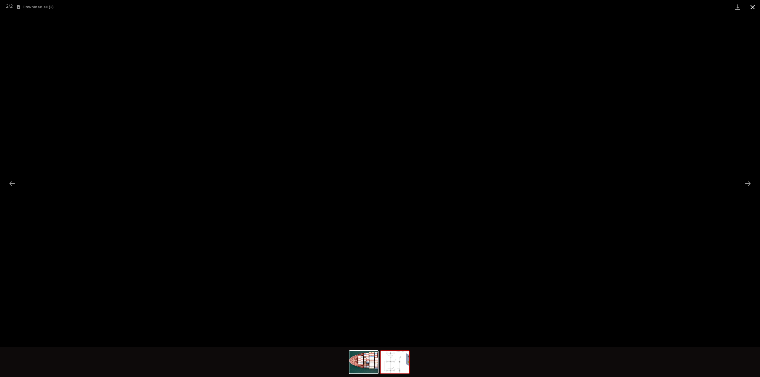
click at [752, 6] on button "Close gallery" at bounding box center [752, 7] width 15 height 14
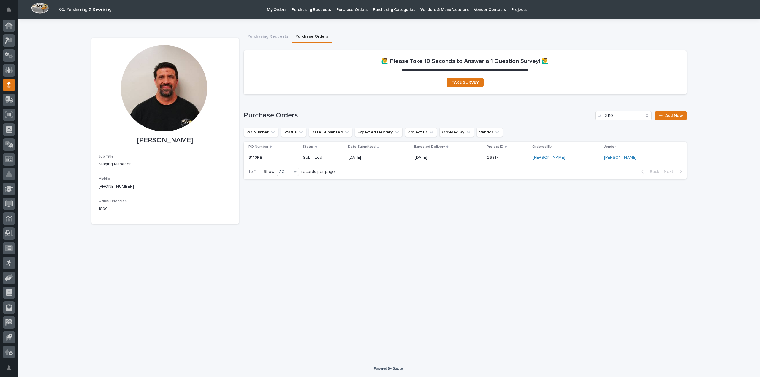
click at [647, 115] on icon "Search" at bounding box center [647, 116] width 2 height 2
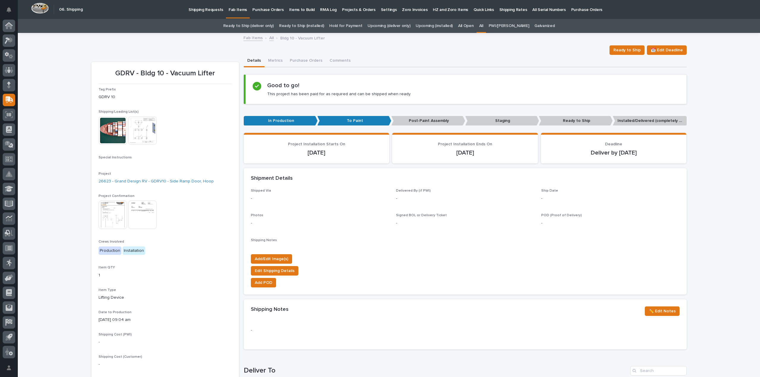
drag, startPoint x: 481, startPoint y: 25, endPoint x: 484, endPoint y: 30, distance: 5.9
click at [481, 25] on div "All" at bounding box center [480, 26] width 9 height 14
click at [483, 25] on link "All" at bounding box center [481, 26] width 4 height 14
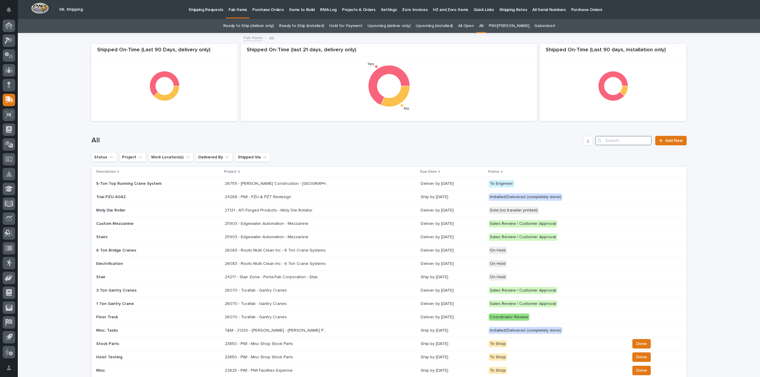
click at [608, 140] on input "Search" at bounding box center [623, 140] width 56 height 9
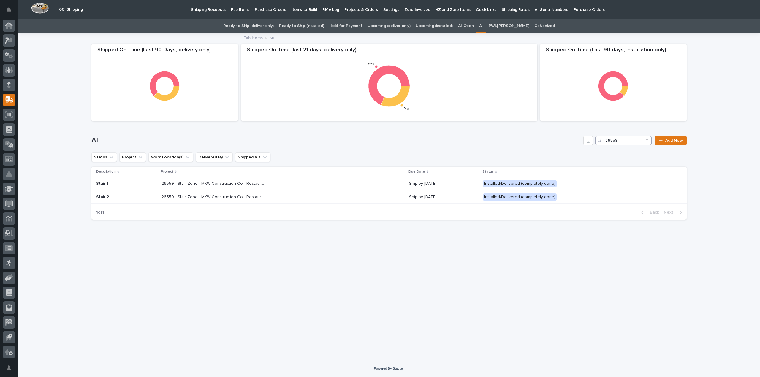
drag, startPoint x: 622, startPoint y: 140, endPoint x: 597, endPoint y: 152, distance: 28.2
click at [597, 152] on div "Shipped On-Time (Last 90 days, installation only) Shipped On-Time (Last 90 Days…" at bounding box center [388, 129] width 595 height 191
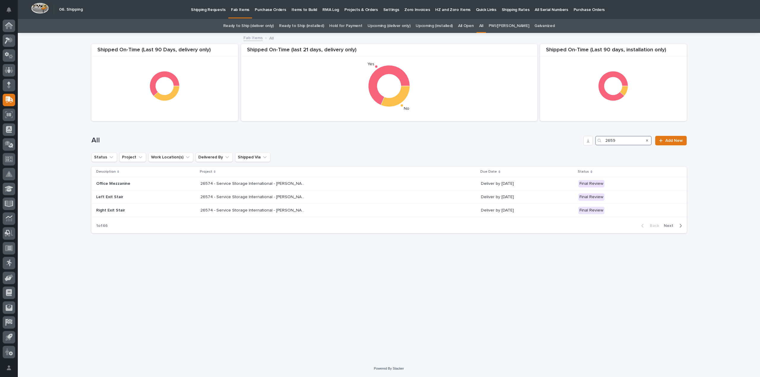
type input "26599"
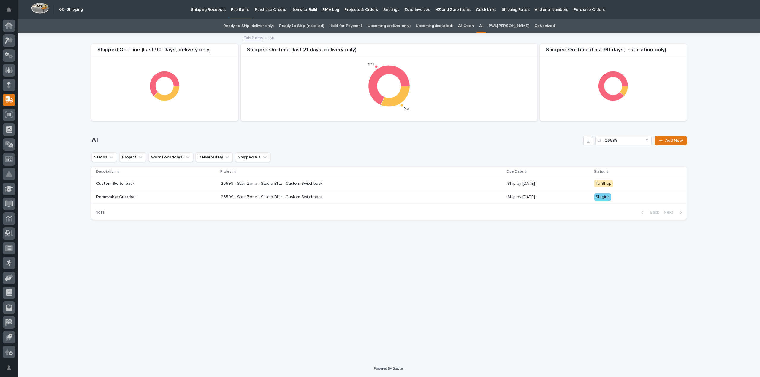
click at [276, 198] on p "26599 - Stair Zone - Studio Blitz - Custom Switchback" at bounding box center [272, 197] width 103 height 6
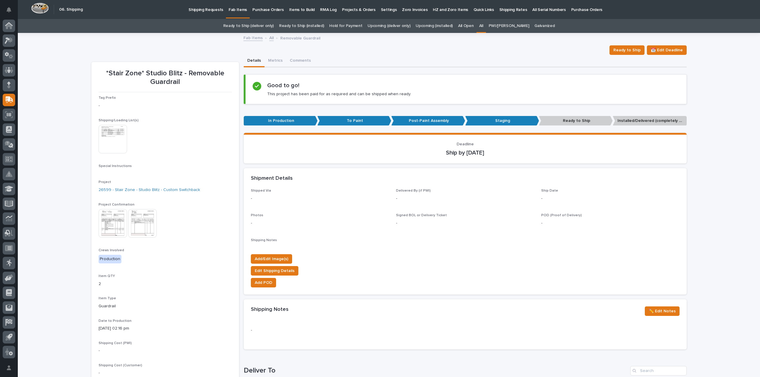
click at [119, 143] on img at bounding box center [113, 139] width 28 height 28
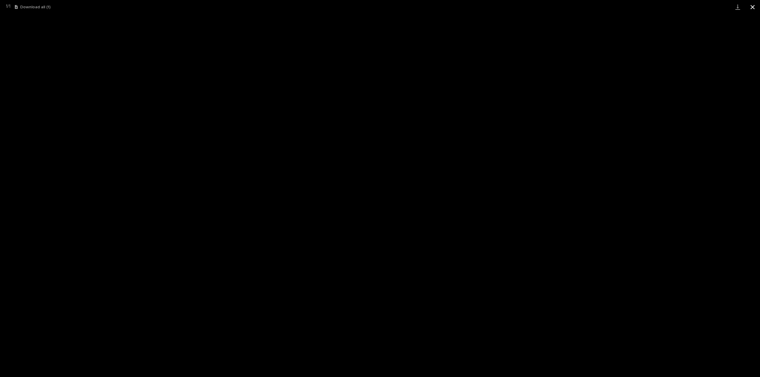
click at [753, 7] on button "Close gallery" at bounding box center [752, 7] width 15 height 14
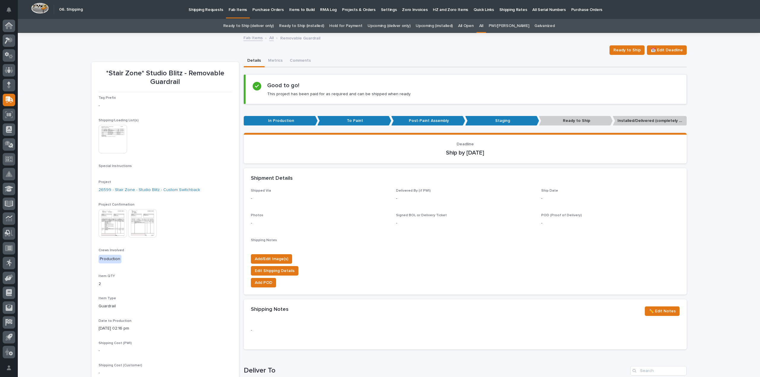
click at [483, 25] on link "All" at bounding box center [481, 26] width 4 height 14
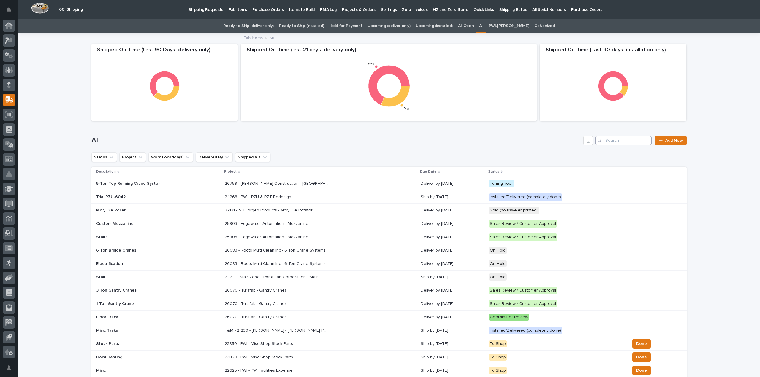
click at [615, 142] on input "Search" at bounding box center [623, 140] width 56 height 9
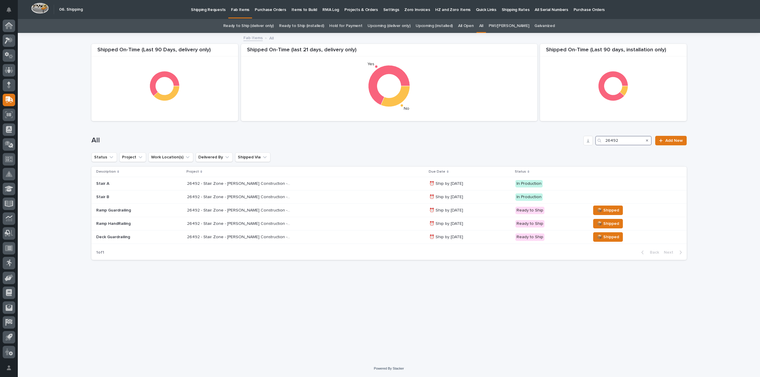
type input "26492"
click at [337, 301] on div "Loading... Saving… Loading... Saving… Shipped On-Time (Last 90 days, installati…" at bounding box center [388, 190] width 601 height 312
drag, startPoint x: 443, startPoint y: 279, endPoint x: 439, endPoint y: 279, distance: 4.7
click at [444, 279] on div "Loading... Saving… Loading... Saving… Shipped On-Time (Last 90 days, installati…" at bounding box center [388, 190] width 601 height 312
click at [65, 89] on div "Loading... Saving… Loading... Saving… Shipped On-Time (Last 90 days, installati…" at bounding box center [389, 197] width 742 height 327
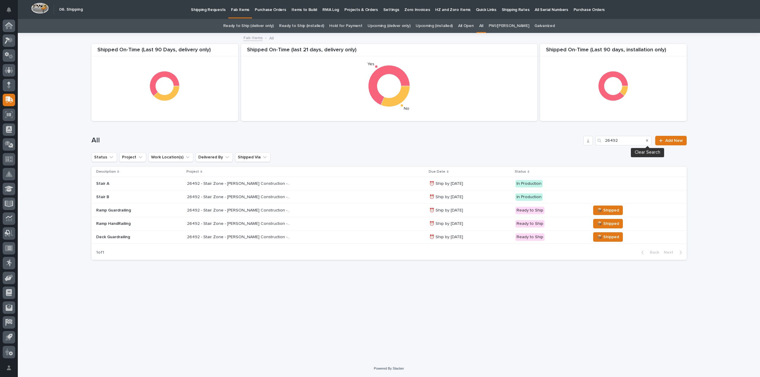
click at [648, 142] on icon "Search" at bounding box center [647, 141] width 2 height 2
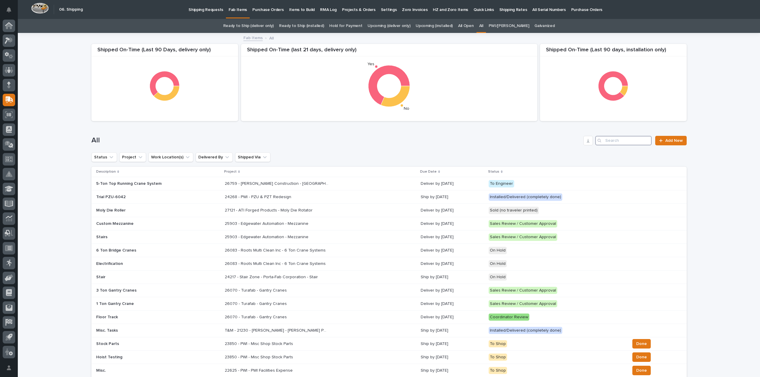
click at [627, 139] on input "Search" at bounding box center [623, 140] width 56 height 9
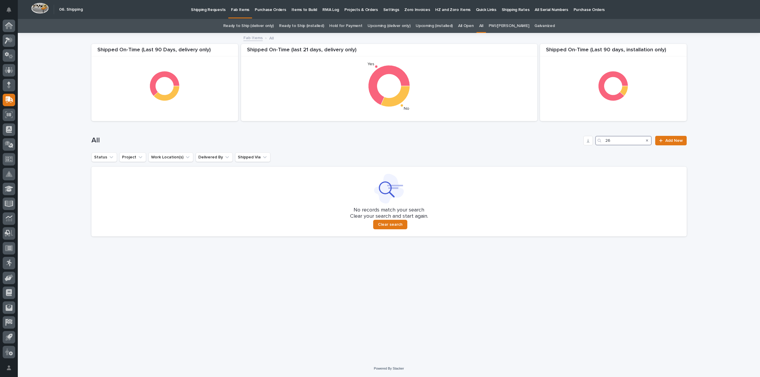
type input "2"
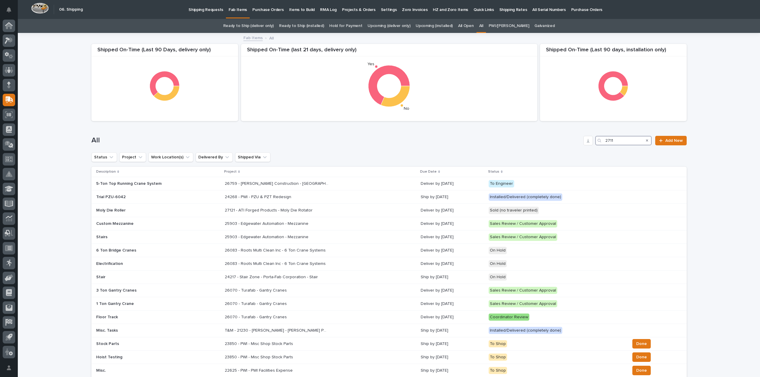
type input "27114"
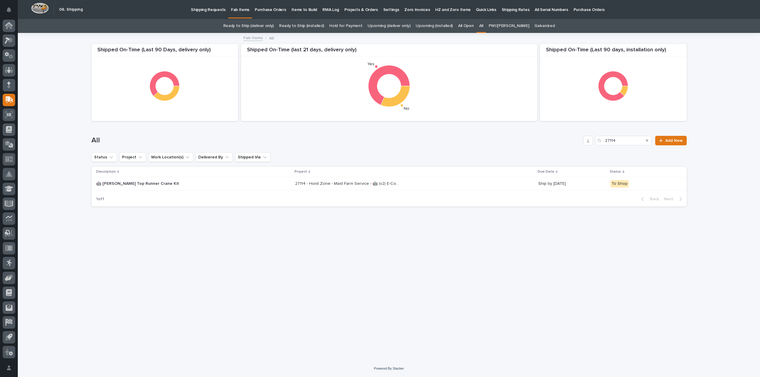
click at [295, 184] on p "27114 - Hoist Zone - Mast Farm Service - 🤖 (v2) E-Commerce Order with Fab Item" at bounding box center [347, 183] width 105 height 6
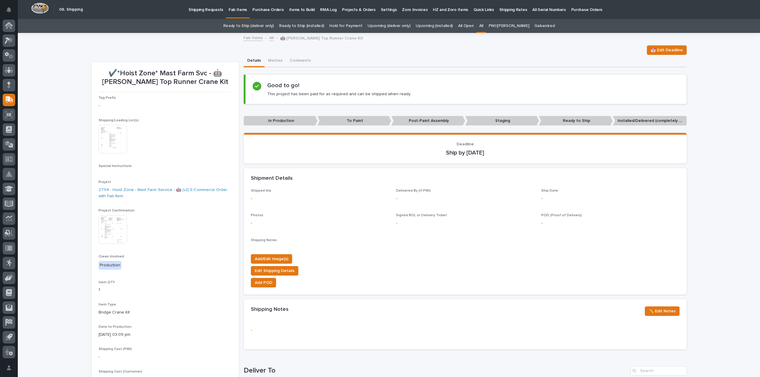
click at [104, 141] on img at bounding box center [113, 139] width 28 height 28
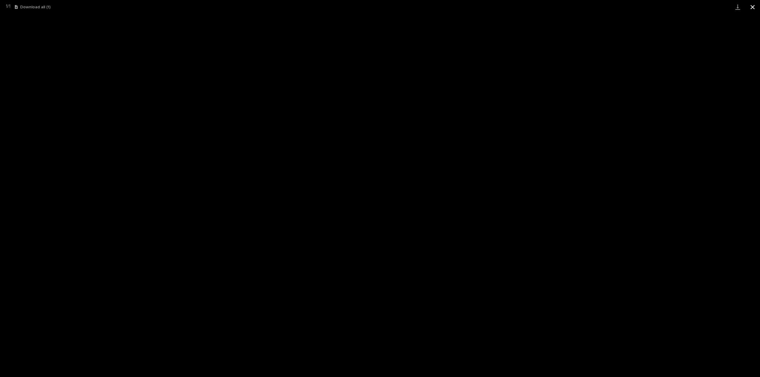
click at [754, 8] on button "Close gallery" at bounding box center [752, 7] width 15 height 14
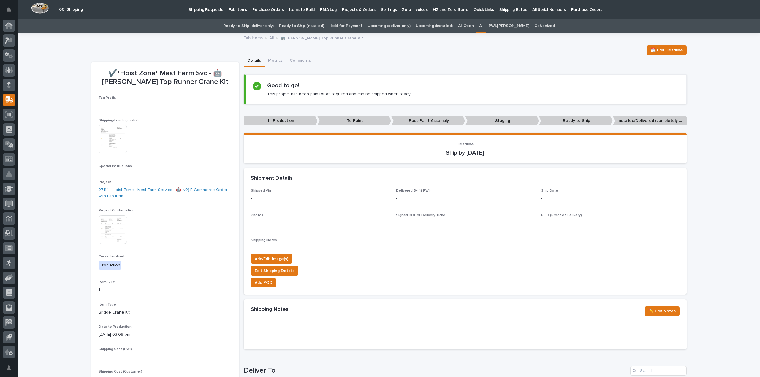
click at [50, 156] on div "Loading... Saving… Loading... Saving… ✔️*Hoist Zone* Mast Farm Svc - 🤖 Starke T…" at bounding box center [389, 316] width 742 height 565
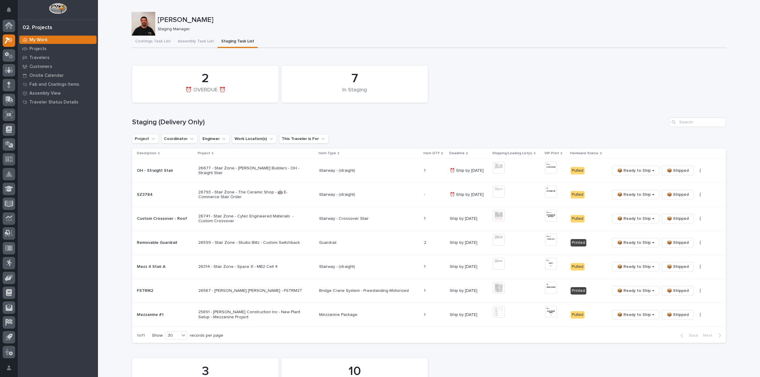
click at [40, 207] on div "My Work Projects Travelers Customers Onsite Calendar Fab and Coatings Items Ass…" at bounding box center [58, 206] width 80 height 342
click at [598, 37] on div "Coatings Task List Assembly Task List Staging Task List" at bounding box center [428, 42] width 595 height 12
